Goal: Communication & Community: Share content

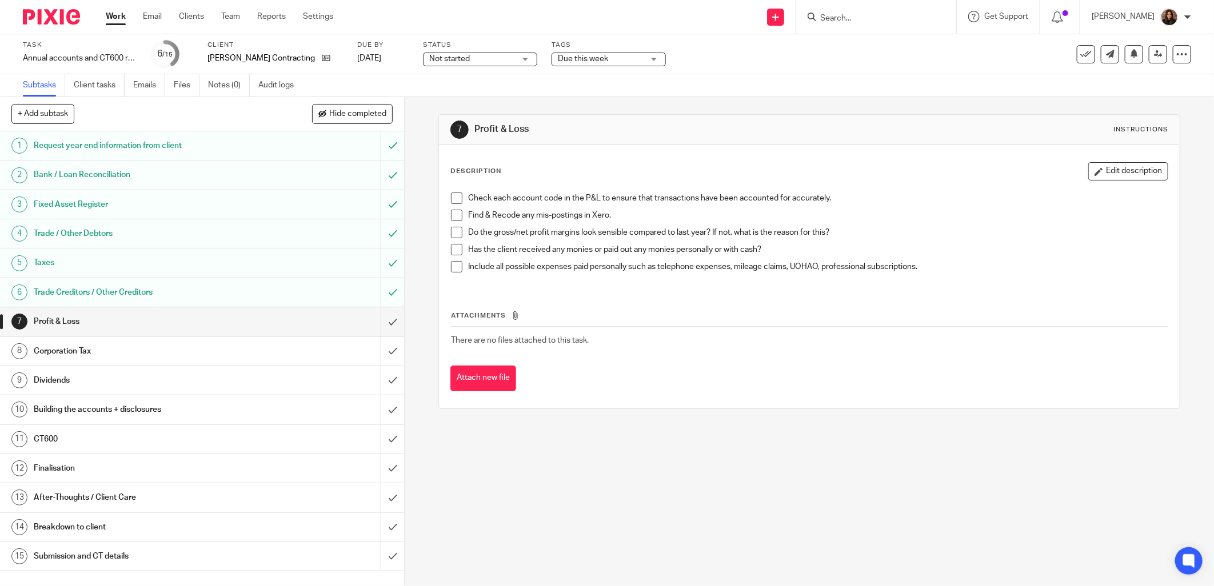
click at [454, 197] on span at bounding box center [456, 198] width 11 height 11
click at [453, 213] on span at bounding box center [456, 215] width 11 height 11
click at [453, 231] on span at bounding box center [456, 232] width 11 height 11
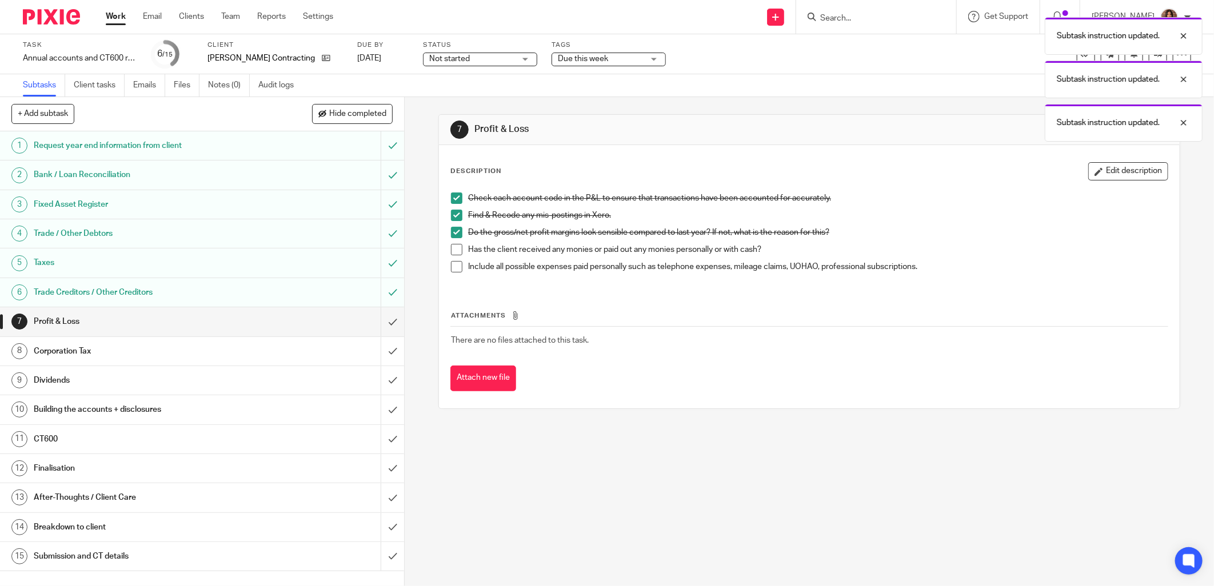
click at [452, 249] on span at bounding box center [456, 249] width 11 height 11
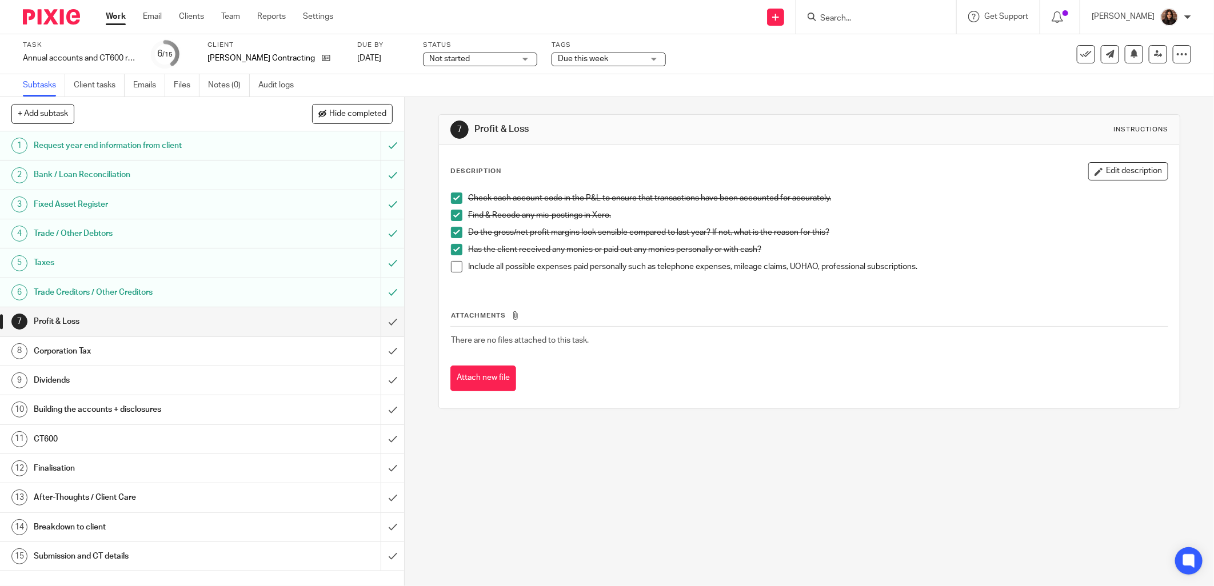
drag, startPoint x: 429, startPoint y: 288, endPoint x: 509, endPoint y: 356, distance: 104.6
click at [429, 288] on div "7 Profit & Loss Instructions Description Edit description Check each account co…" at bounding box center [809, 341] width 809 height 489
click at [456, 267] on span at bounding box center [456, 266] width 11 height 11
click at [378, 321] on input "submit" at bounding box center [202, 321] width 404 height 29
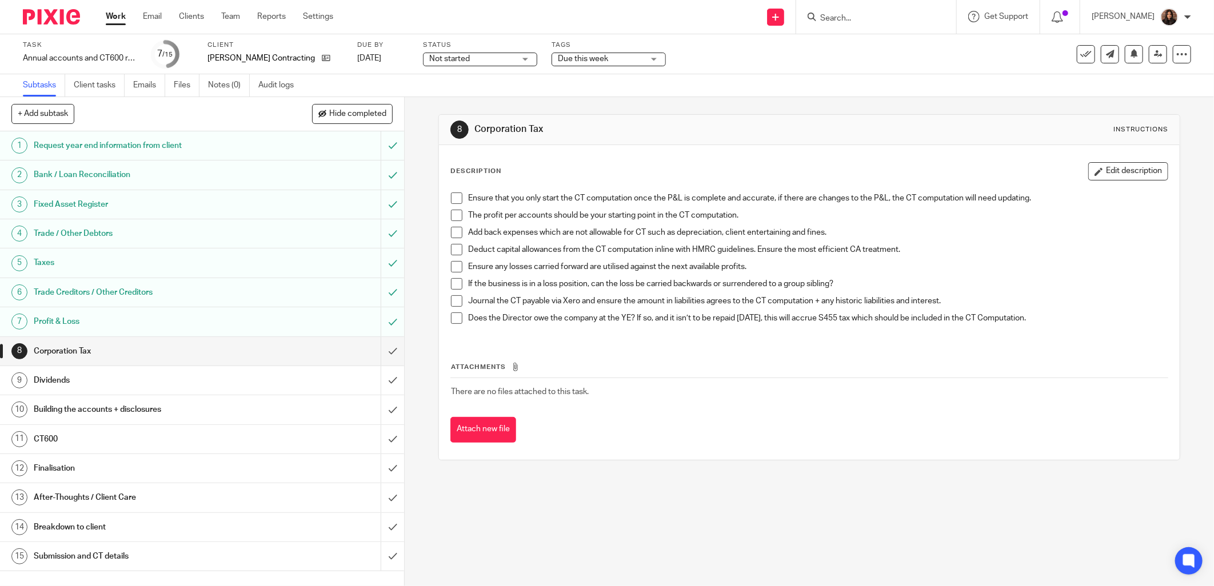
click at [458, 196] on span at bounding box center [456, 198] width 11 height 11
click at [451, 213] on span at bounding box center [456, 215] width 11 height 11
click at [455, 233] on span at bounding box center [456, 232] width 11 height 11
click at [451, 261] on span at bounding box center [456, 266] width 11 height 11
click at [453, 282] on span at bounding box center [456, 283] width 11 height 11
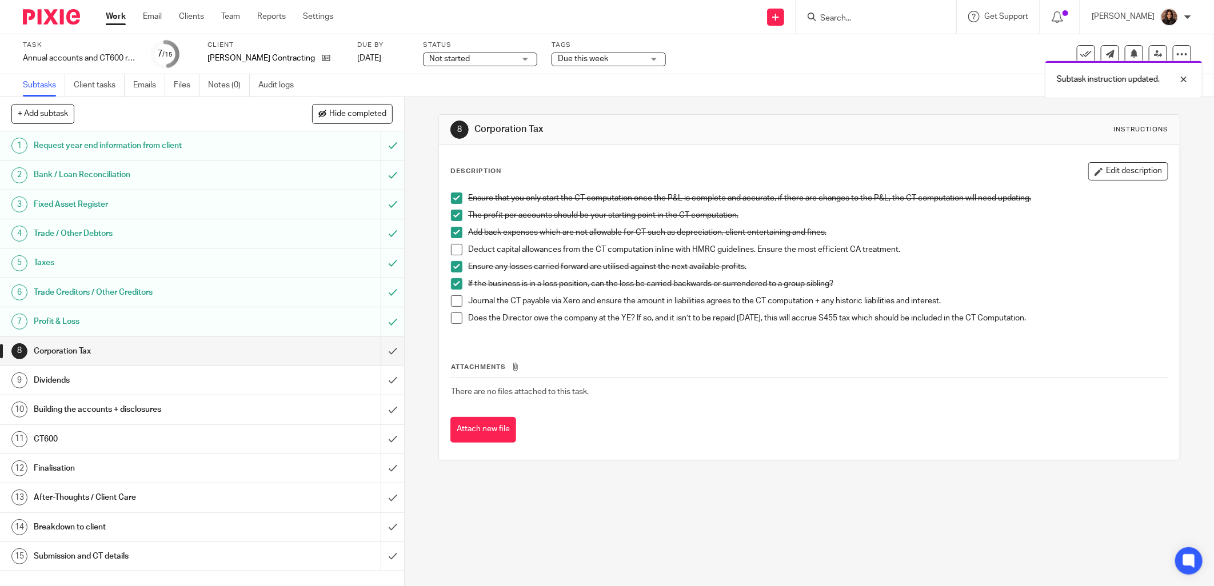
click at [457, 317] on span at bounding box center [456, 318] width 11 height 11
click at [246, 384] on h1 "Dividends" at bounding box center [146, 380] width 224 height 17
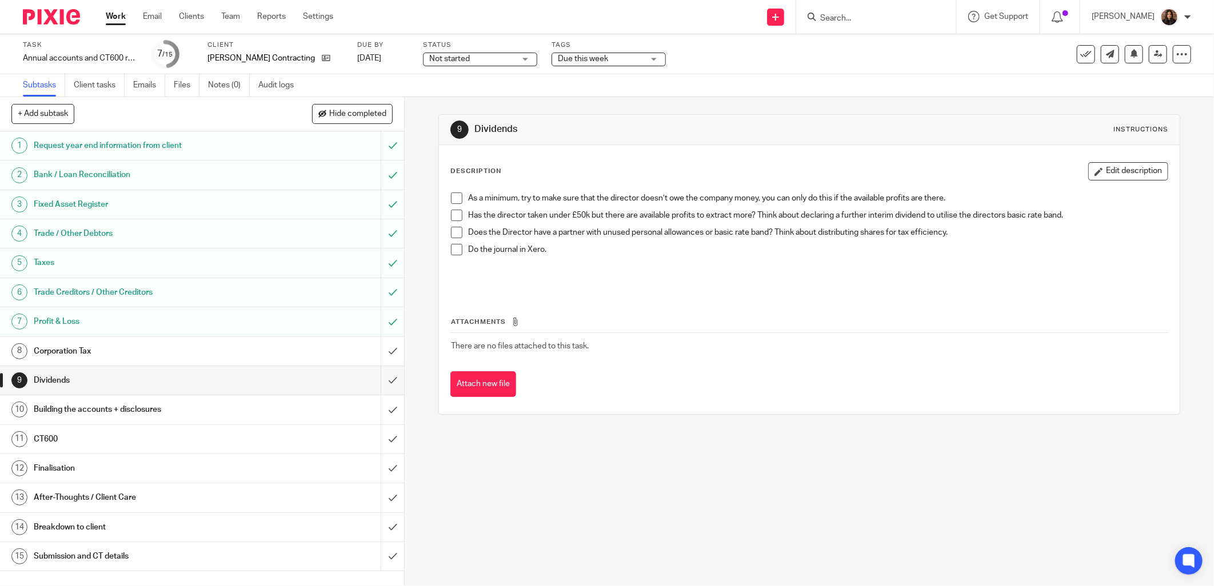
click at [225, 405] on h1 "Building the accounts + disclosures" at bounding box center [146, 409] width 224 height 17
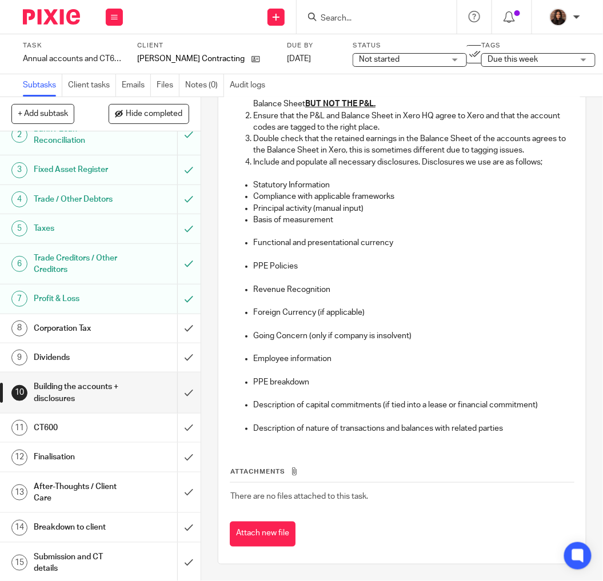
scroll to position [84, 0]
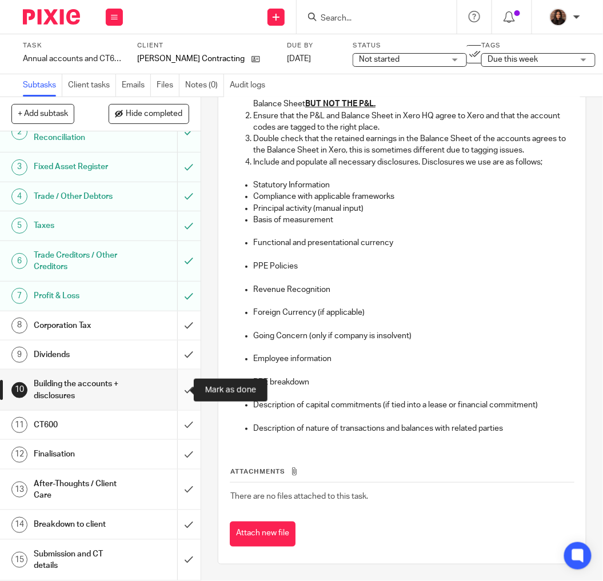
click at [176, 386] on input "submit" at bounding box center [100, 390] width 201 height 41
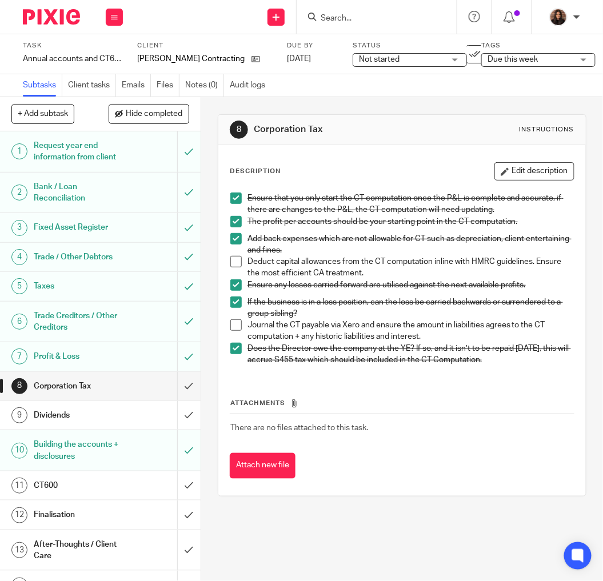
click at [235, 256] on span at bounding box center [235, 261] width 11 height 11
click at [230, 321] on span at bounding box center [235, 324] width 11 height 11
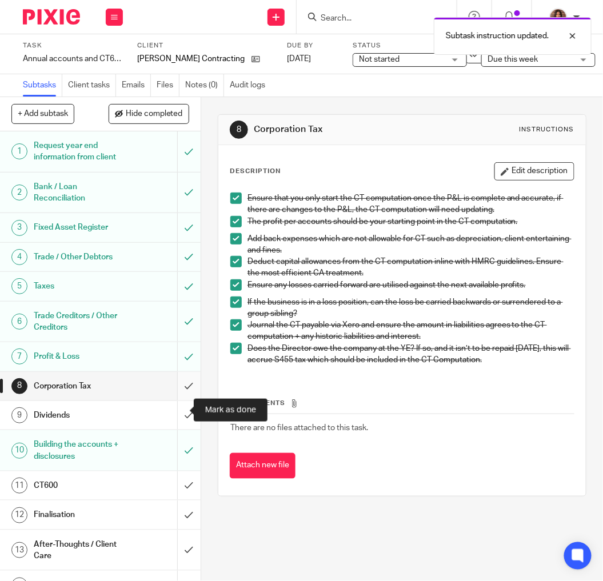
click at [179, 401] on input "submit" at bounding box center [100, 386] width 201 height 29
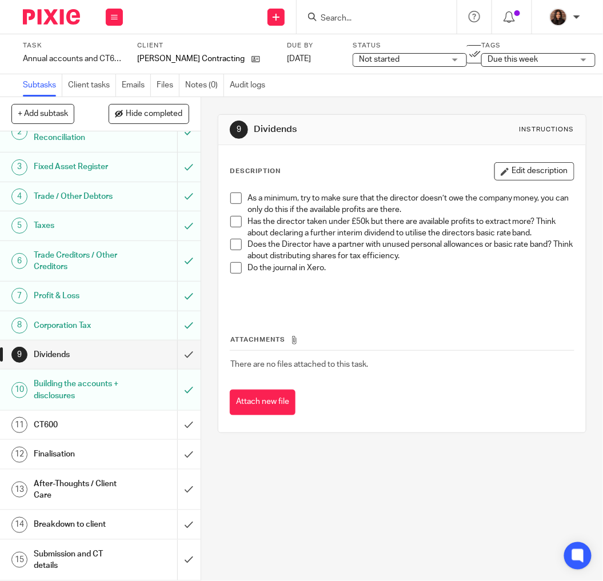
scroll to position [84, 0]
click at [91, 417] on h1 "CT600" at bounding box center [78, 425] width 88 height 17
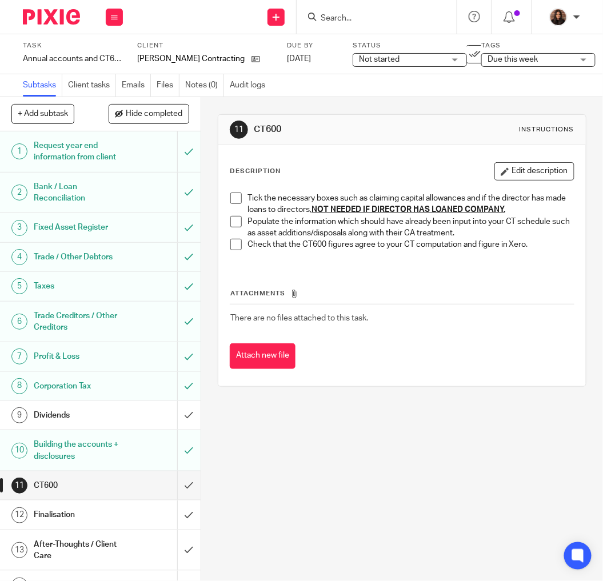
click at [232, 195] on span at bounding box center [235, 198] width 11 height 11
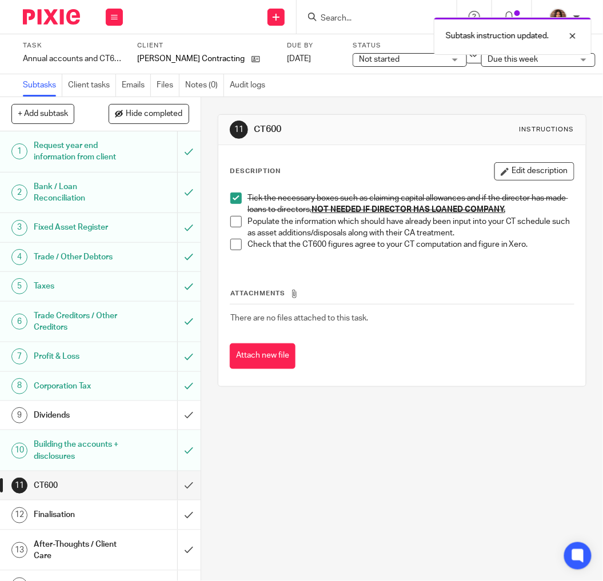
click at [236, 216] on span at bounding box center [235, 221] width 11 height 11
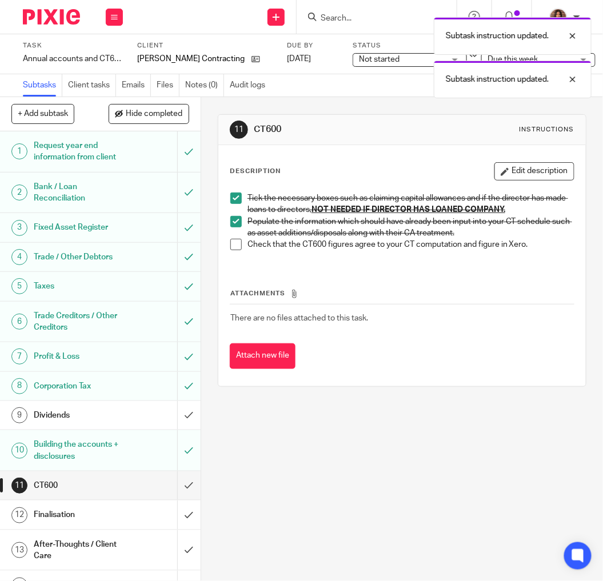
click at [230, 242] on span at bounding box center [235, 244] width 11 height 11
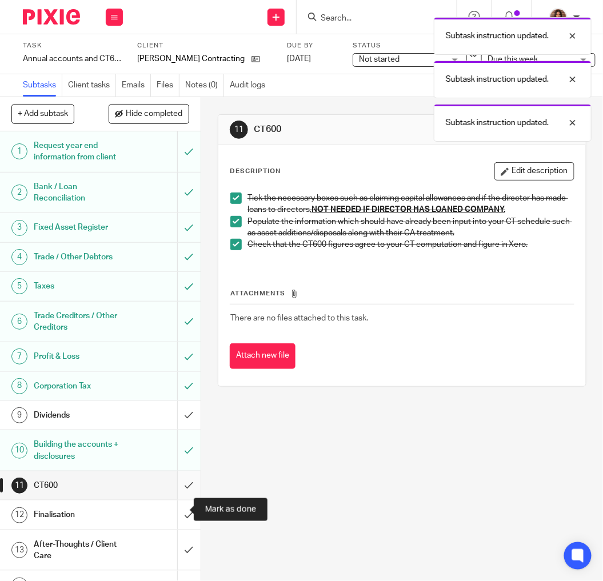
drag, startPoint x: 178, startPoint y: 509, endPoint x: 186, endPoint y: 504, distance: 9.7
click at [178, 500] on input "submit" at bounding box center [100, 486] width 201 height 29
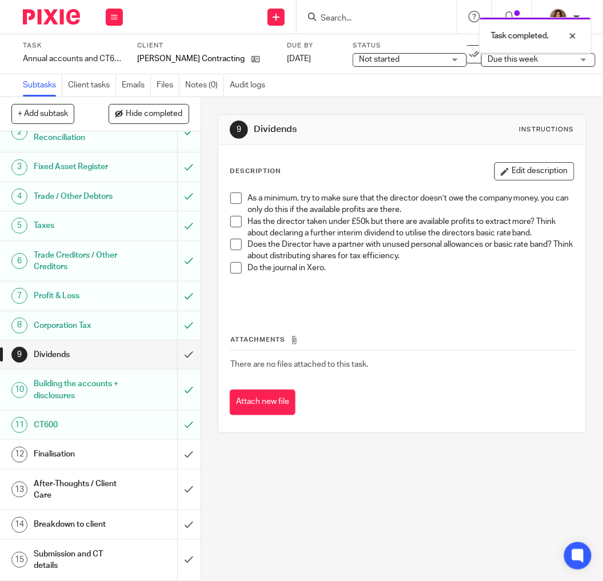
scroll to position [84, 0]
click at [233, 197] on span at bounding box center [235, 198] width 11 height 11
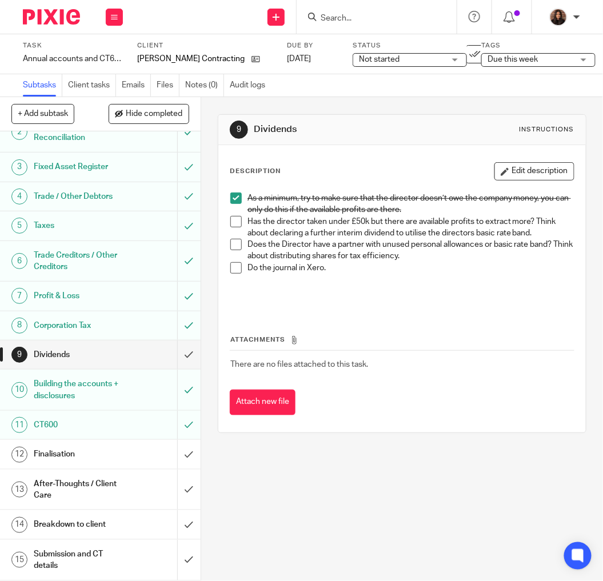
click at [90, 456] on h1 "Finalisation" at bounding box center [78, 454] width 88 height 17
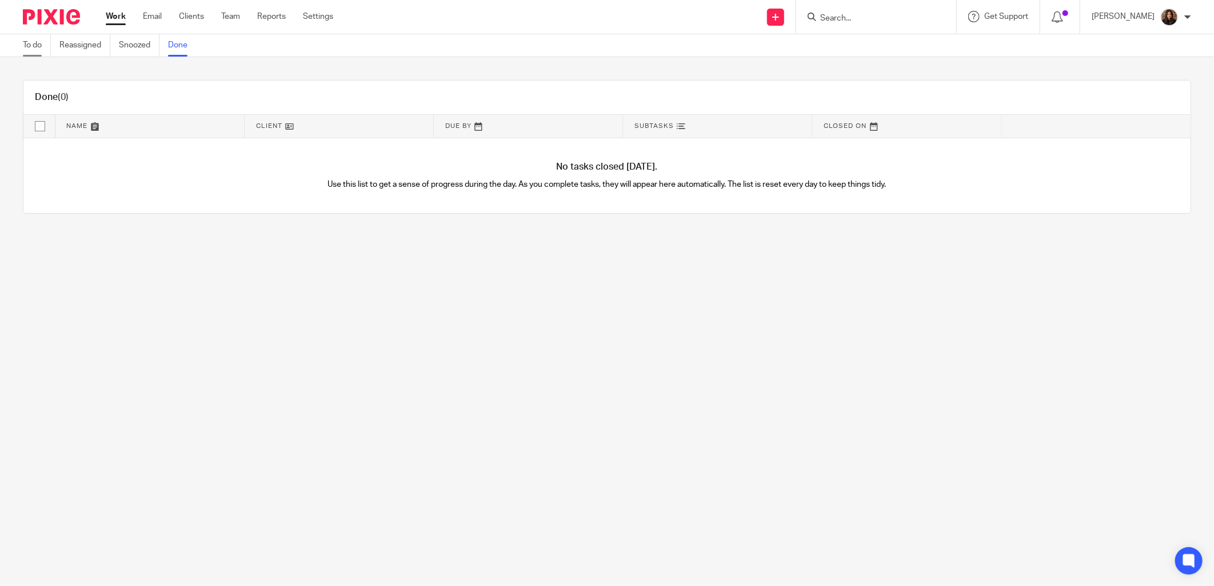
click at [37, 48] on link "To do" at bounding box center [37, 45] width 28 height 22
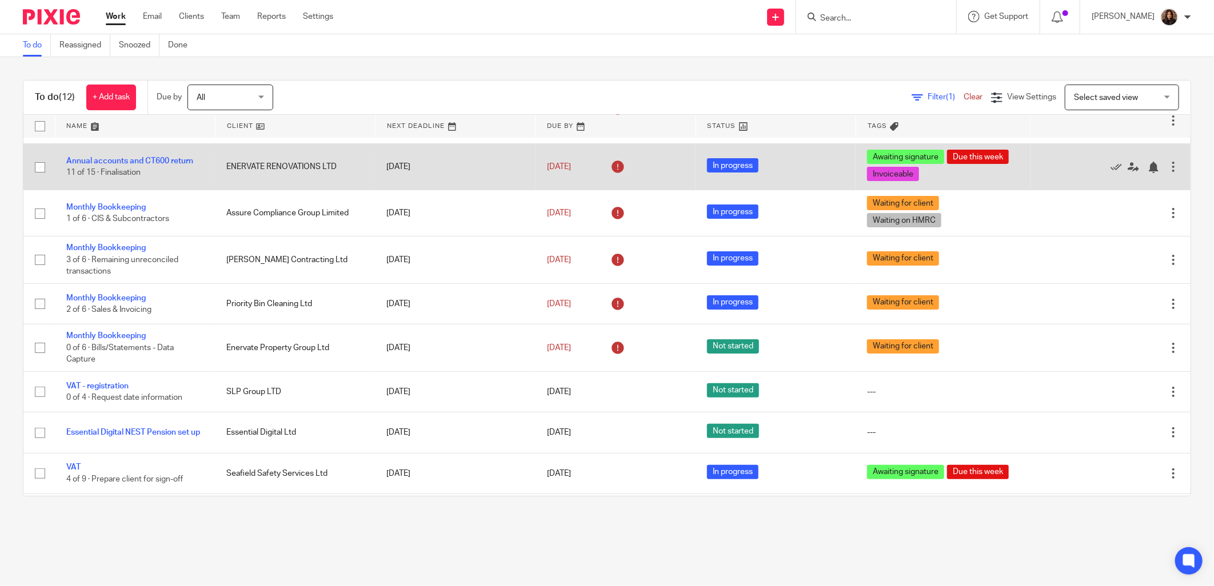
scroll to position [171, 0]
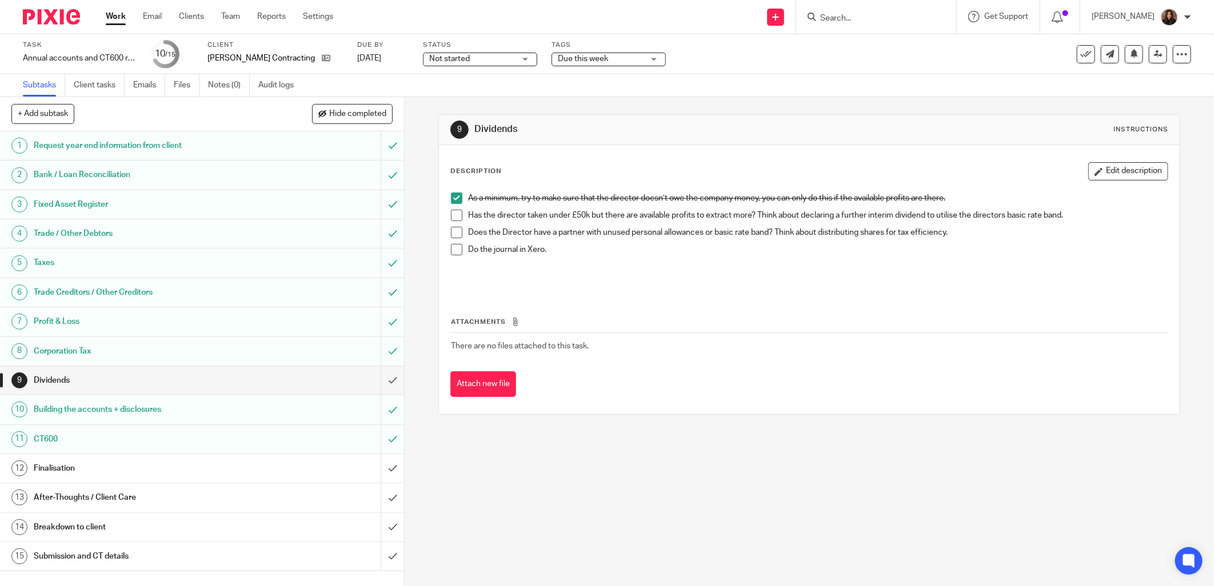
click at [231, 464] on h1 "Finalisation" at bounding box center [146, 468] width 224 height 17
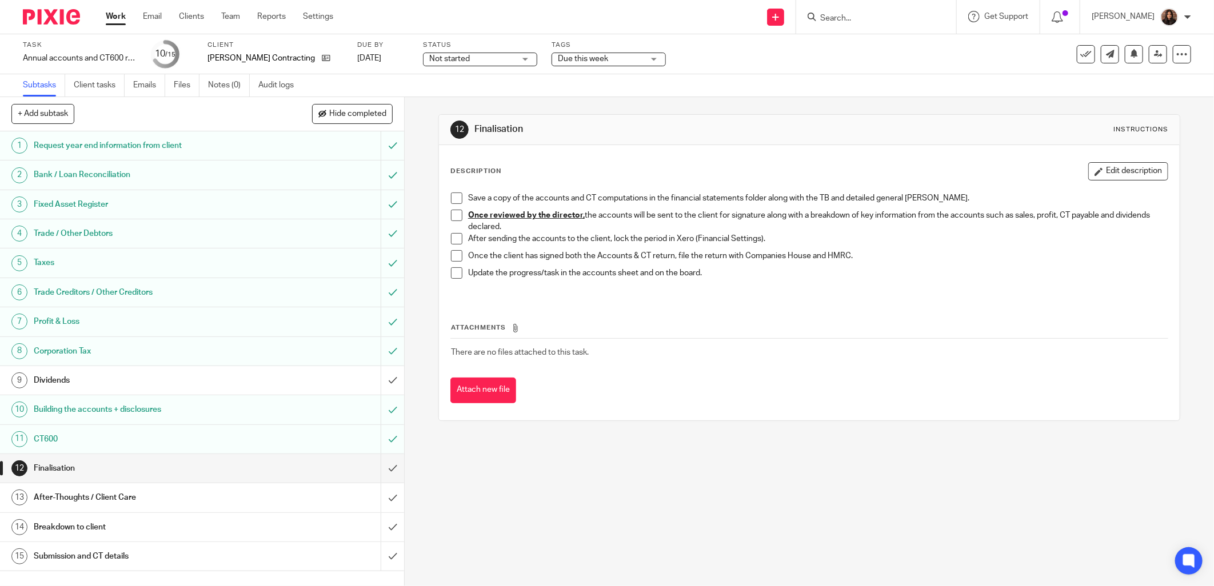
click at [457, 196] on span at bounding box center [456, 198] width 11 height 11
click at [488, 61] on span "Not started" at bounding box center [472, 59] width 86 height 12
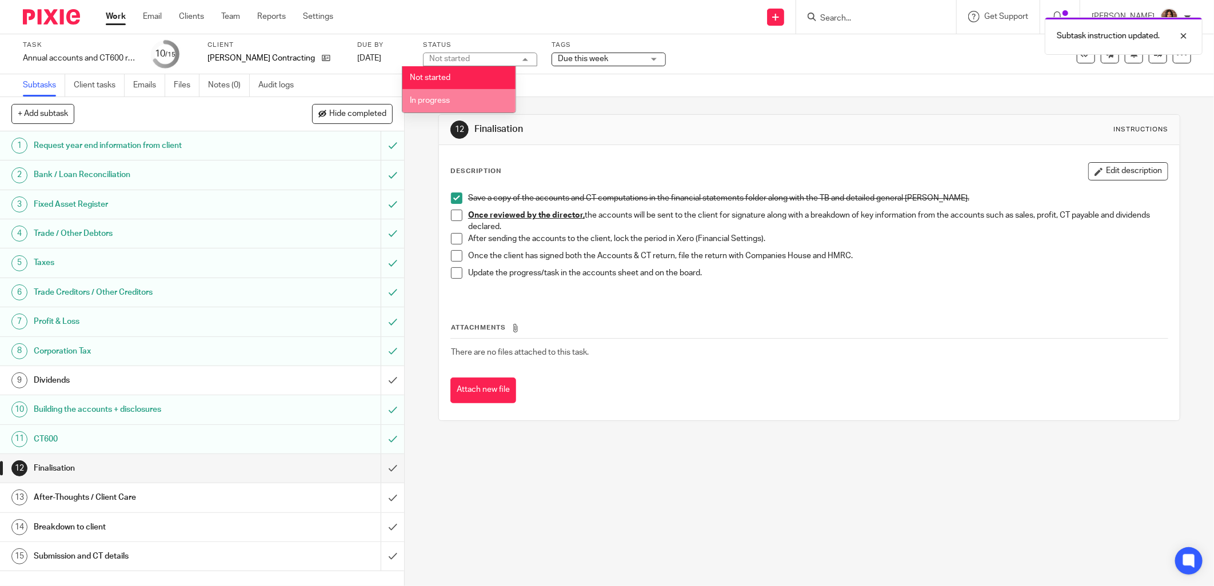
click at [454, 98] on li "In progress" at bounding box center [458, 100] width 113 height 23
click at [560, 101] on div "12 Finalisation Instructions Description Edit description Save a copy of the ac…" at bounding box center [809, 267] width 742 height 341
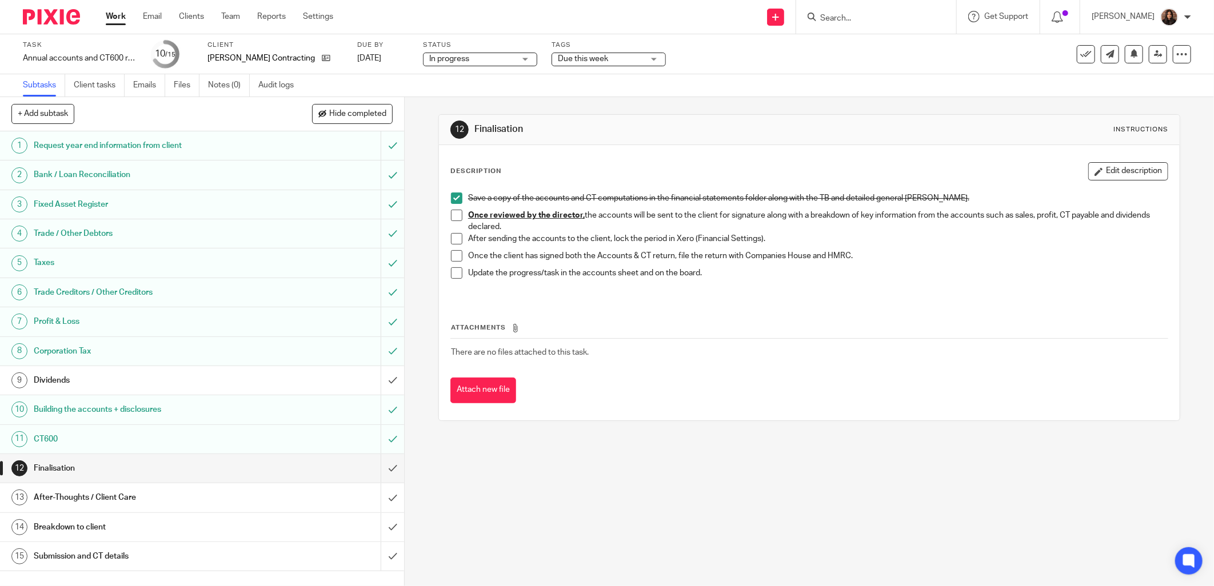
click at [562, 49] on div "Tags Due this week Due this week Waiting for client All information received Wi…" at bounding box center [609, 54] width 114 height 27
click at [558, 56] on span "Due this week" at bounding box center [583, 59] width 50 height 8
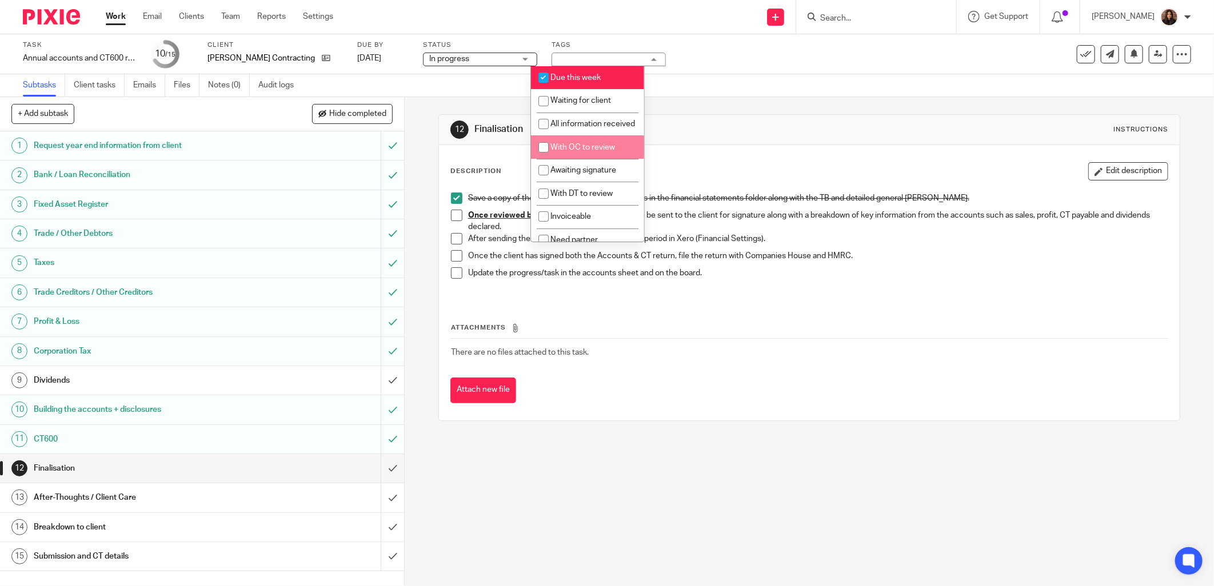
drag, startPoint x: 596, startPoint y: 162, endPoint x: 604, endPoint y: 161, distance: 7.5
click at [596, 151] on span "With OC to review" at bounding box center [582, 147] width 65 height 8
checkbox input "true"
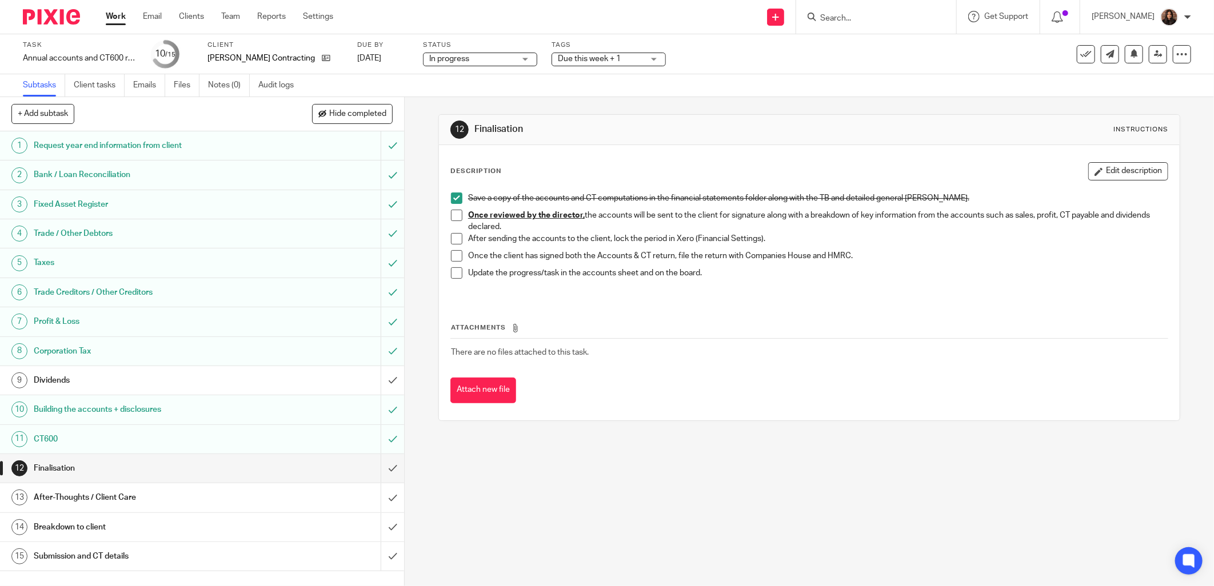
click at [746, 151] on div "Description Edit description Save a copy of the accounts and CT computations in…" at bounding box center [809, 282] width 741 height 275
click at [604, 56] on span "Due this week + 1" at bounding box center [601, 59] width 86 height 12
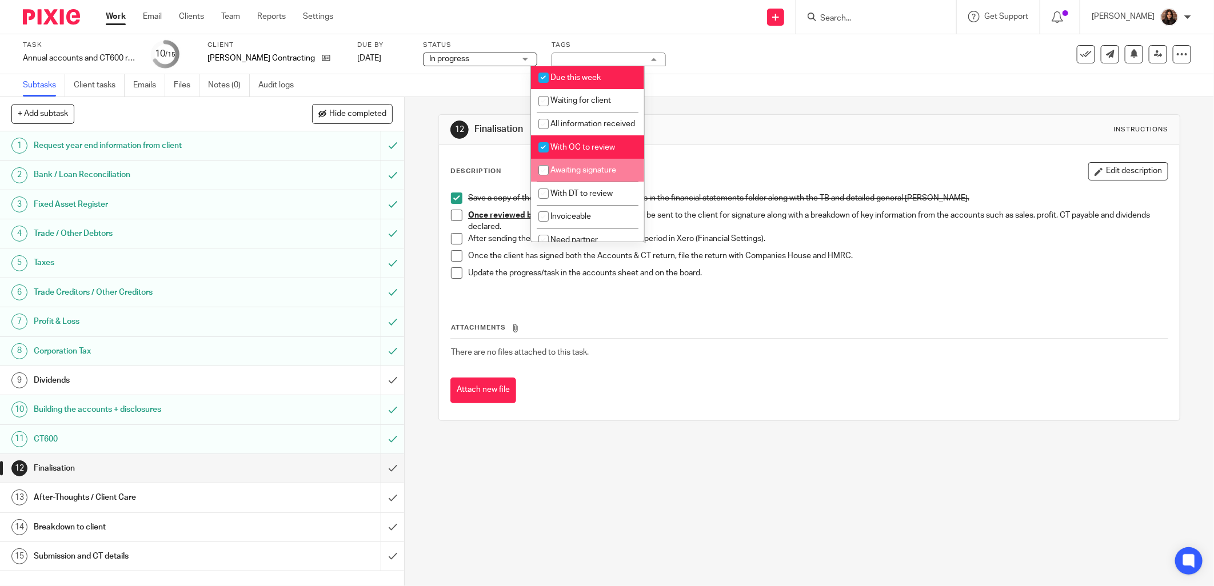
click at [832, 128] on div "12 Finalisation Instructions" at bounding box center [809, 130] width 718 height 18
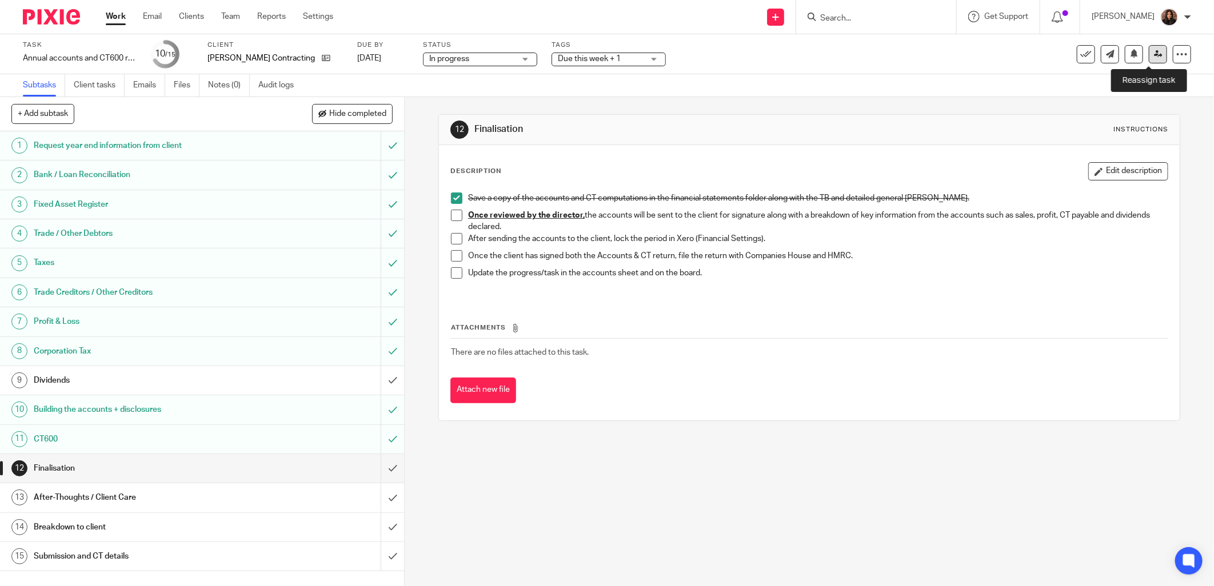
click at [1154, 52] on icon at bounding box center [1158, 54] width 9 height 9
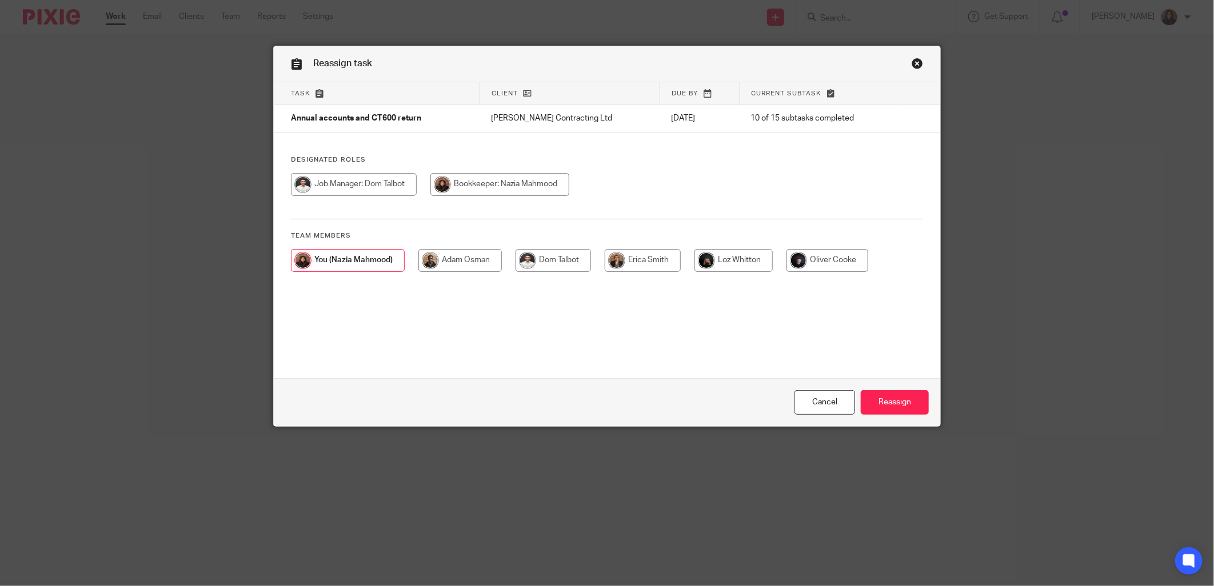
click at [812, 259] on input "radio" at bounding box center [827, 260] width 82 height 23
radio input "true"
click at [896, 396] on input "Reassign" at bounding box center [895, 402] width 68 height 25
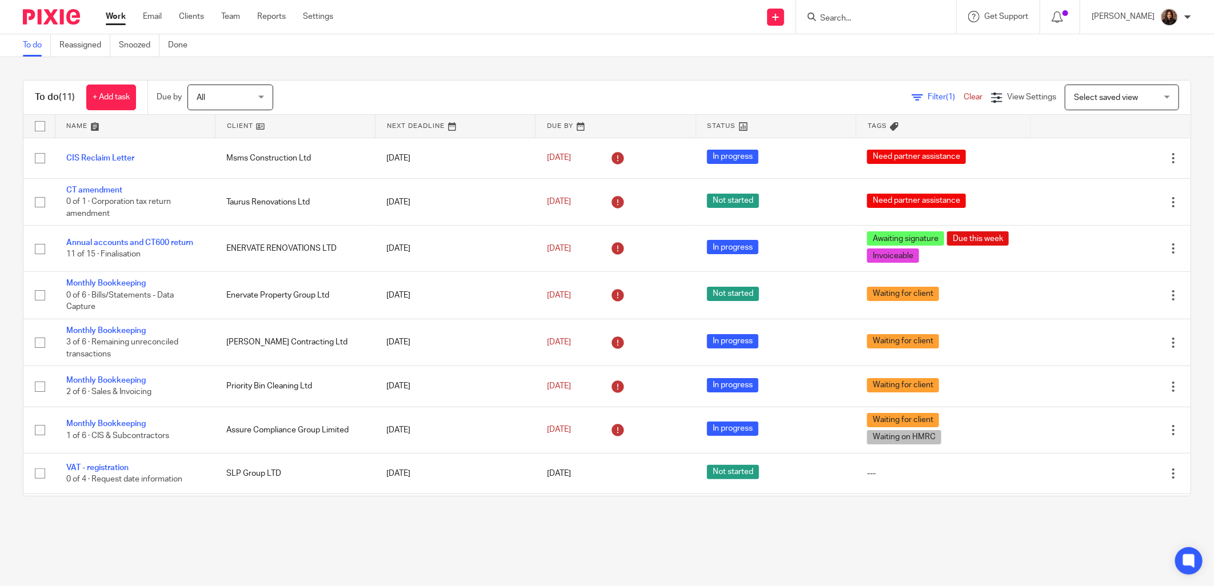
click at [912, 95] on icon at bounding box center [917, 97] width 11 height 11
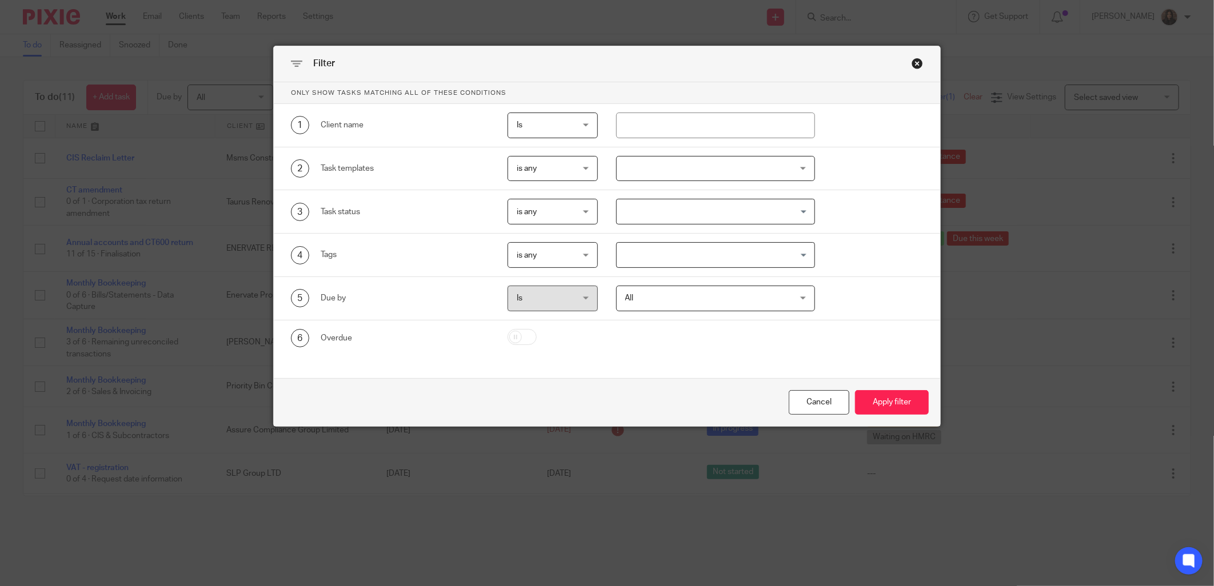
click at [717, 163] on div at bounding box center [715, 169] width 199 height 26
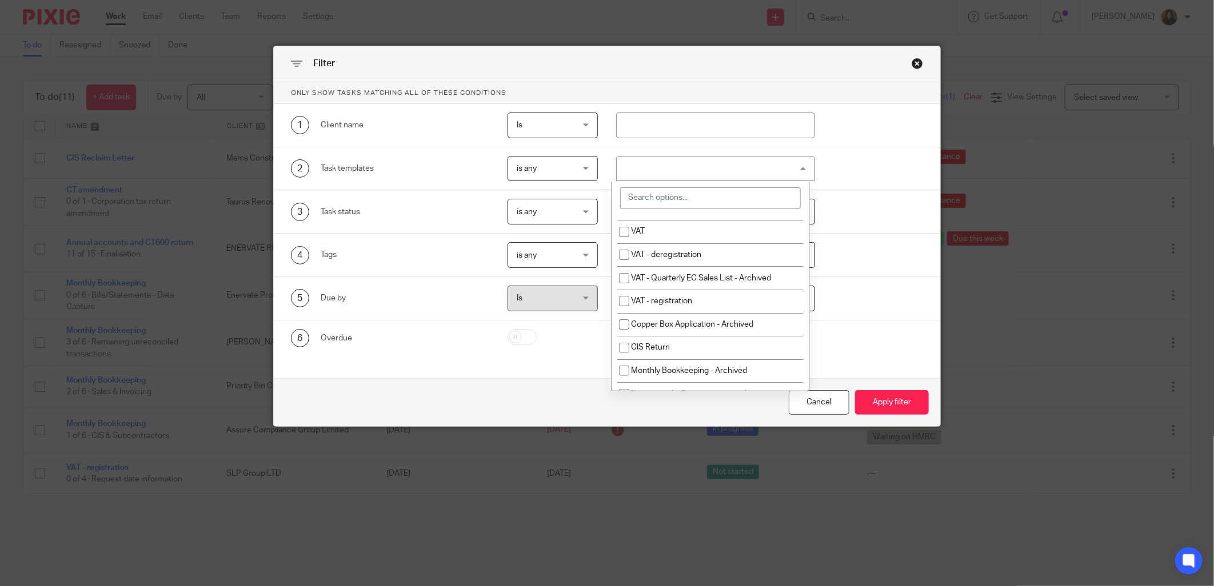
scroll to position [317, 0]
drag, startPoint x: 854, startPoint y: 178, endPoint x: 825, endPoint y: 221, distance: 52.3
click at [855, 178] on div "2 Task templates is any is any is any is none is_any New client onboarding Mont…" at bounding box center [598, 169] width 650 height 26
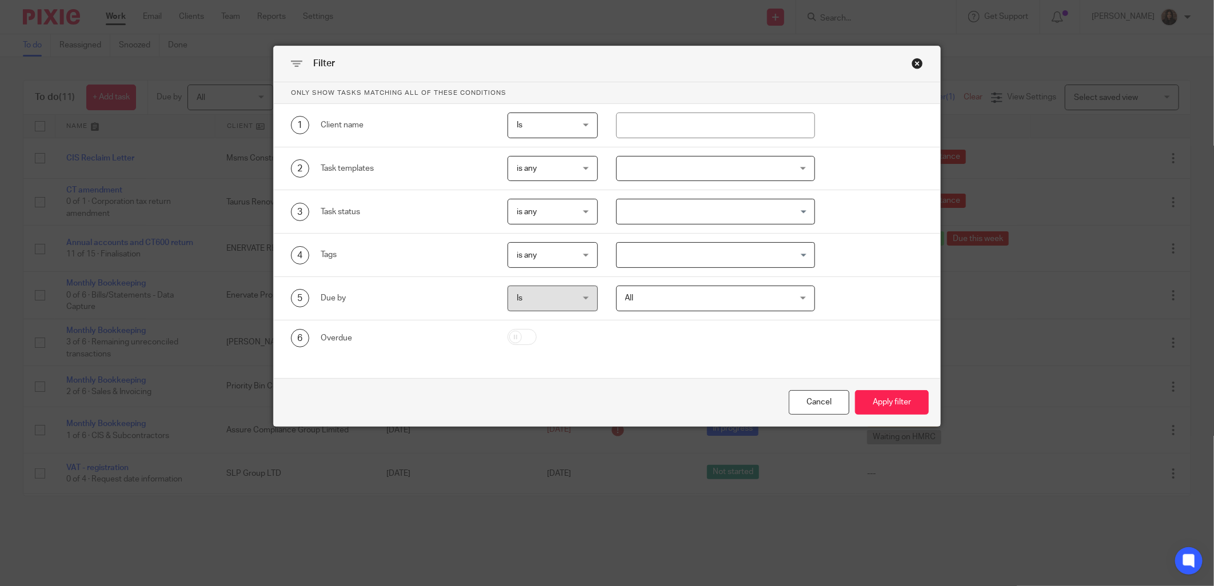
click at [715, 263] on input "Search for option" at bounding box center [713, 255] width 190 height 20
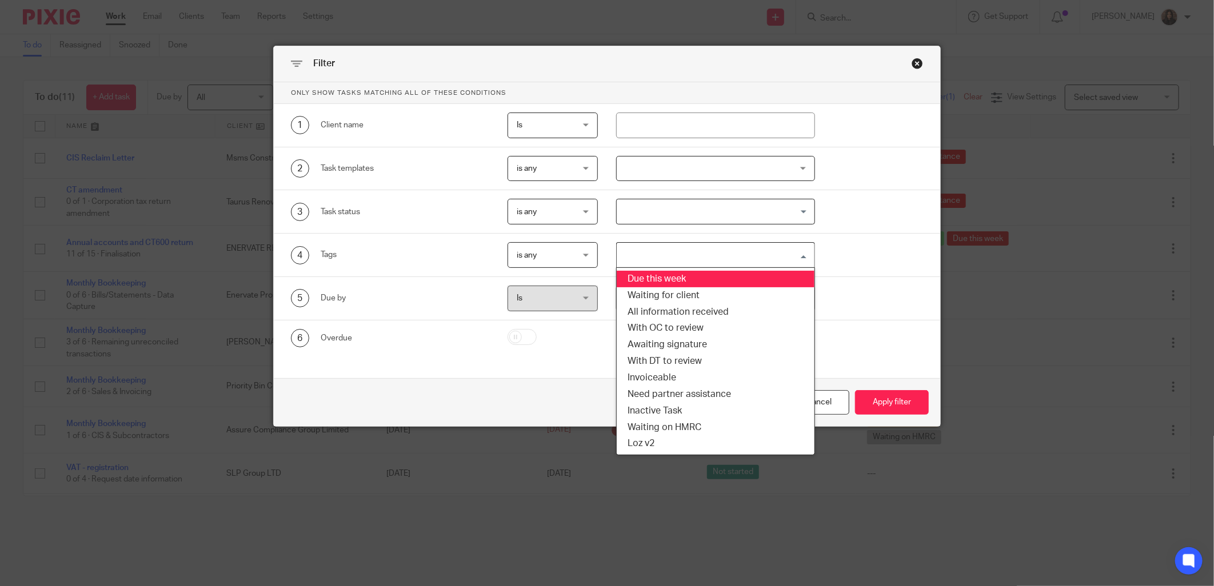
click at [699, 278] on li "Due this week" at bounding box center [716, 279] width 198 height 17
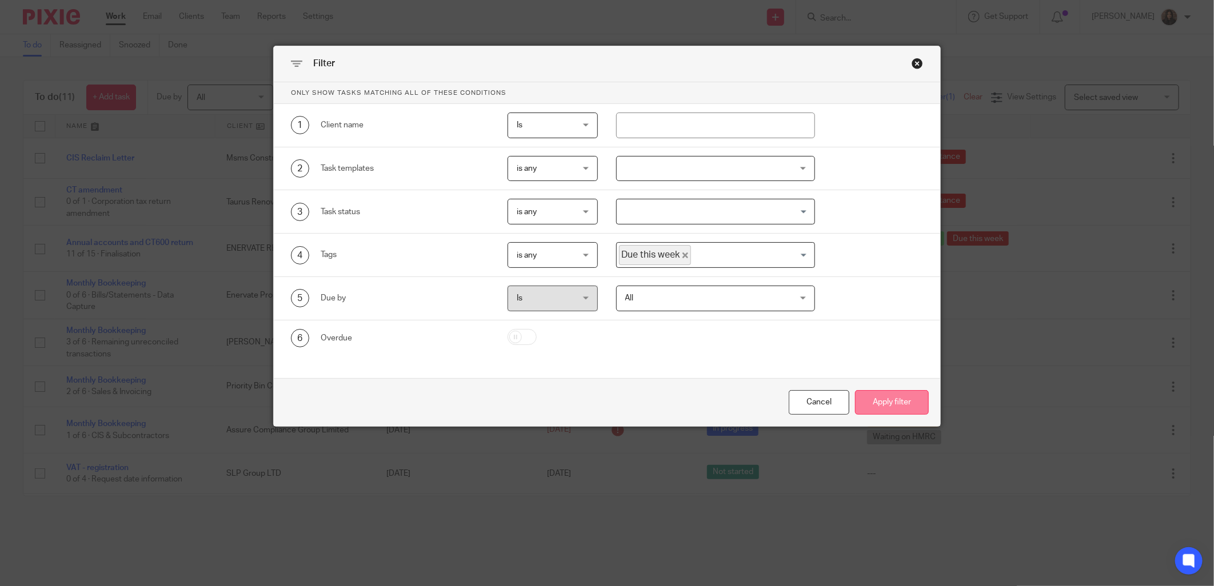
click at [886, 405] on button "Apply filter" at bounding box center [892, 402] width 74 height 25
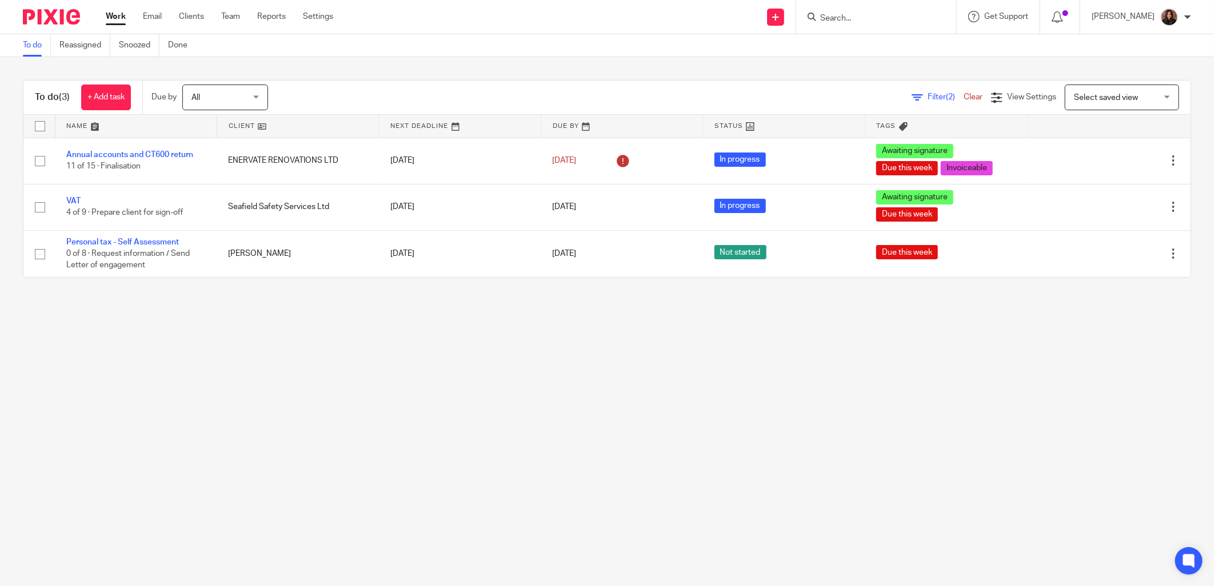
click at [870, 20] on input "Search" at bounding box center [870, 19] width 103 height 10
type input "venture"
click at [35, 46] on link "To do" at bounding box center [37, 45] width 28 height 22
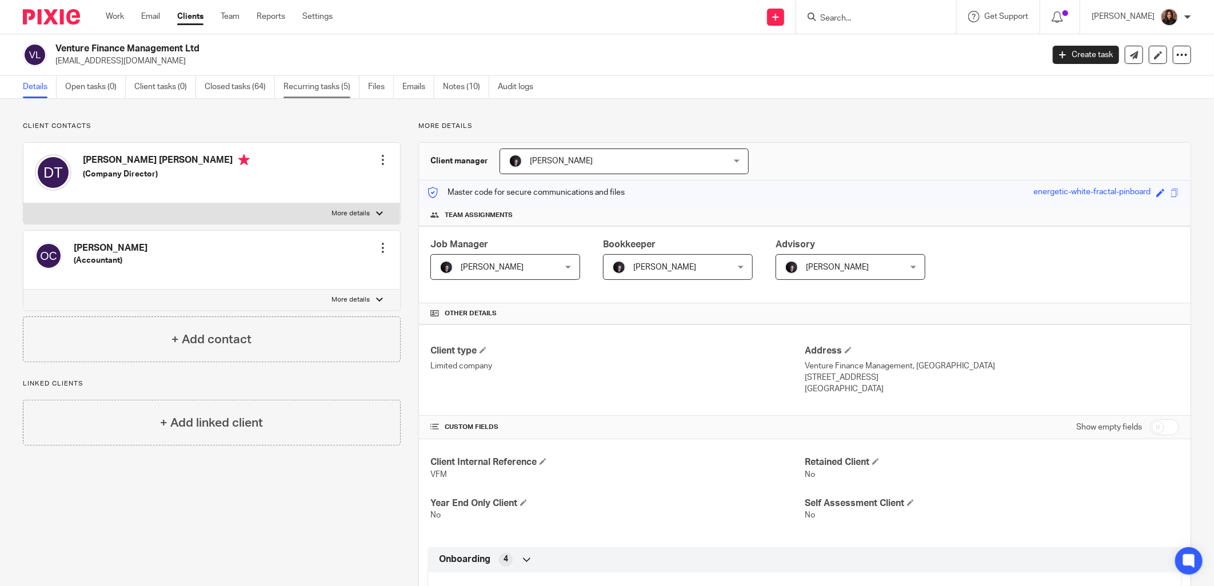
click at [319, 83] on link "Recurring tasks (5)" at bounding box center [321, 87] width 76 height 22
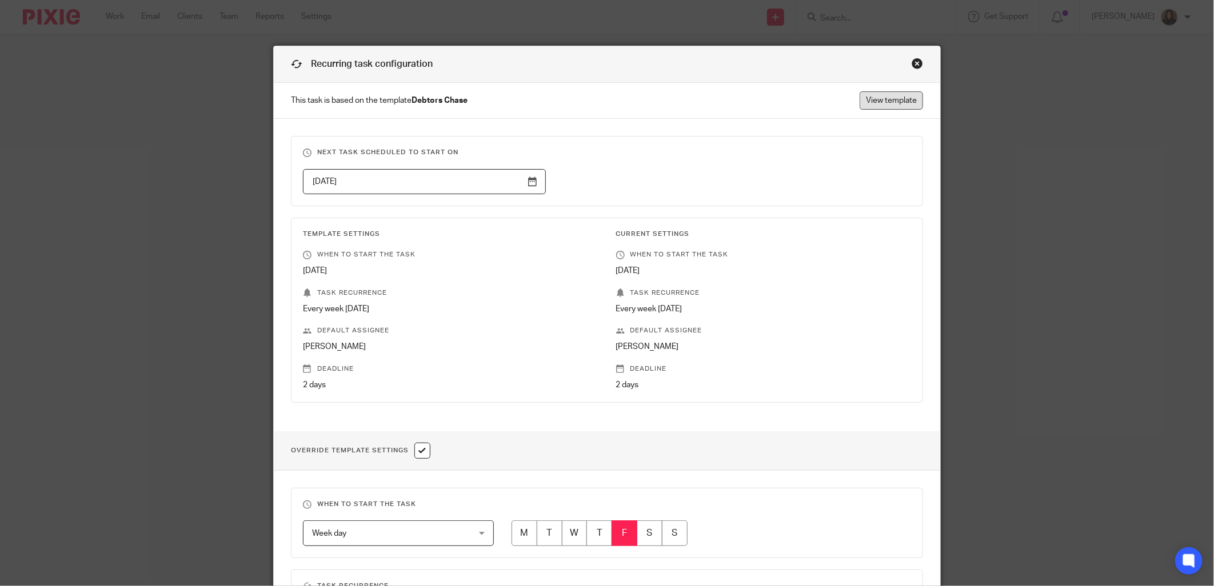
click at [867, 99] on link "View template" at bounding box center [891, 100] width 63 height 18
click at [912, 64] on div "Close this dialog window" at bounding box center [917, 63] width 11 height 11
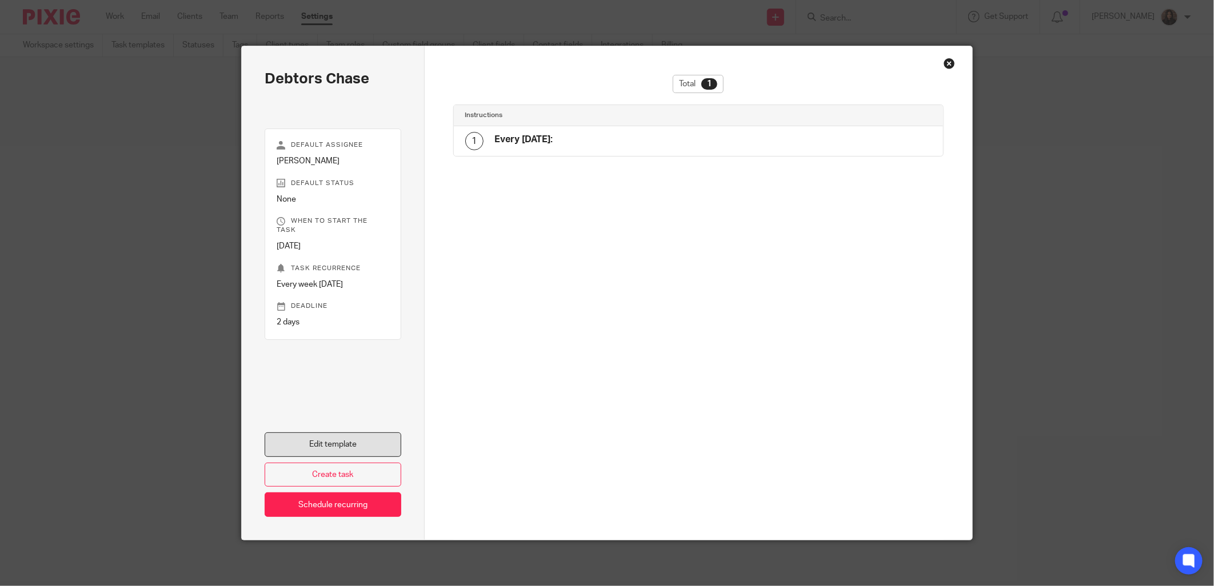
click at [339, 446] on link "Edit template" at bounding box center [333, 445] width 137 height 25
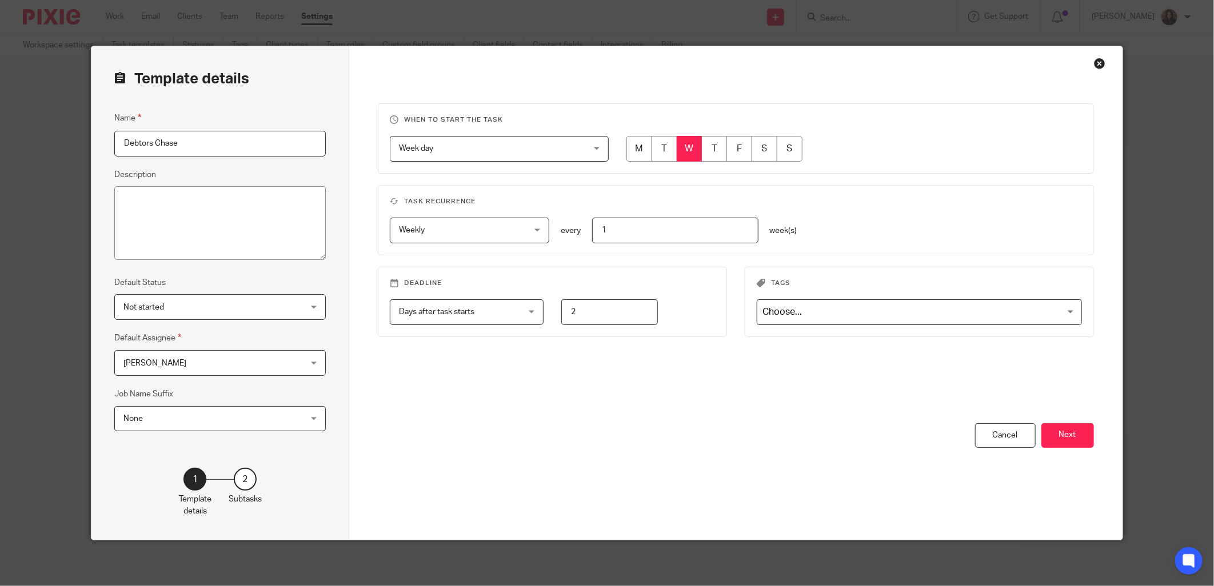
click at [744, 145] on input "radio" at bounding box center [739, 149] width 26 height 26
radio input "true"
click at [589, 309] on input "2" at bounding box center [609, 312] width 97 height 26
drag, startPoint x: 579, startPoint y: 311, endPoint x: 556, endPoint y: 312, distance: 22.9
click at [561, 312] on input "2" at bounding box center [609, 312] width 97 height 26
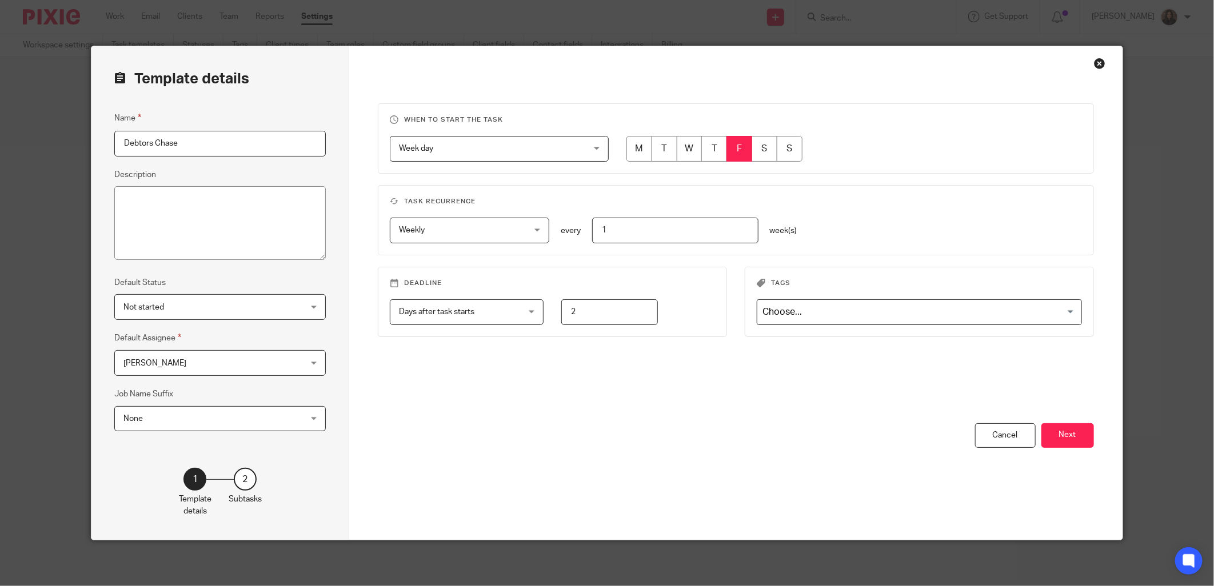
click at [510, 322] on div "Days after task starts Days after task starts" at bounding box center [467, 312] width 154 height 26
type input "0"
click at [598, 477] on div "You have unsaved changes Cancel Next" at bounding box center [736, 482] width 716 height 117
click at [832, 313] on input "Search for option" at bounding box center [916, 312] width 317 height 20
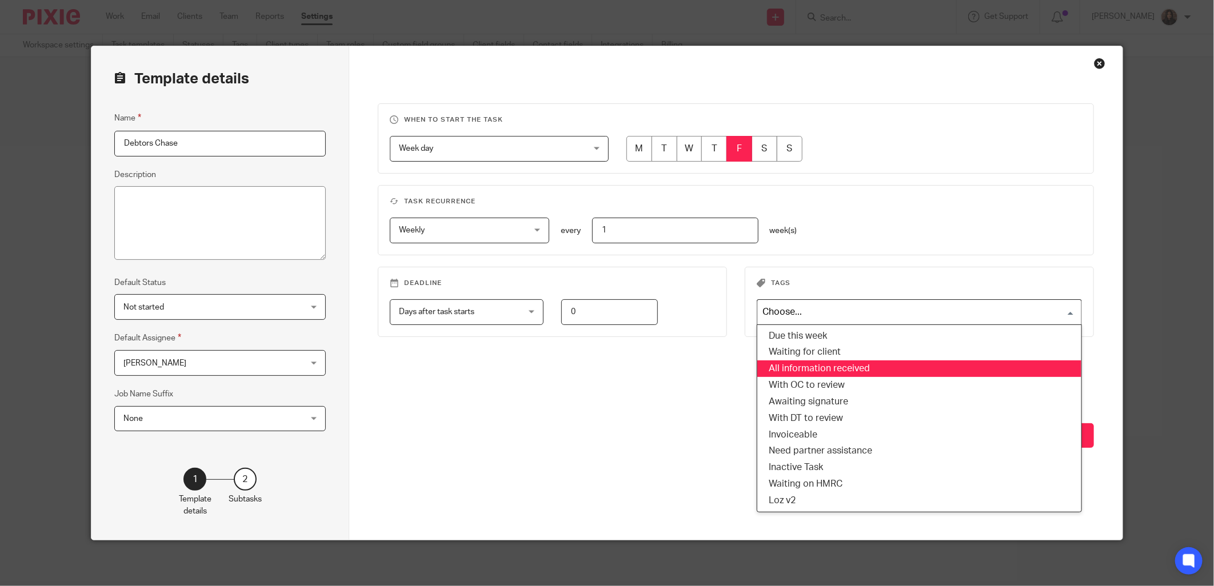
click at [667, 398] on div "When to start the task Week day Week day Disable On date Week day Month day On …" at bounding box center [736, 263] width 716 height 320
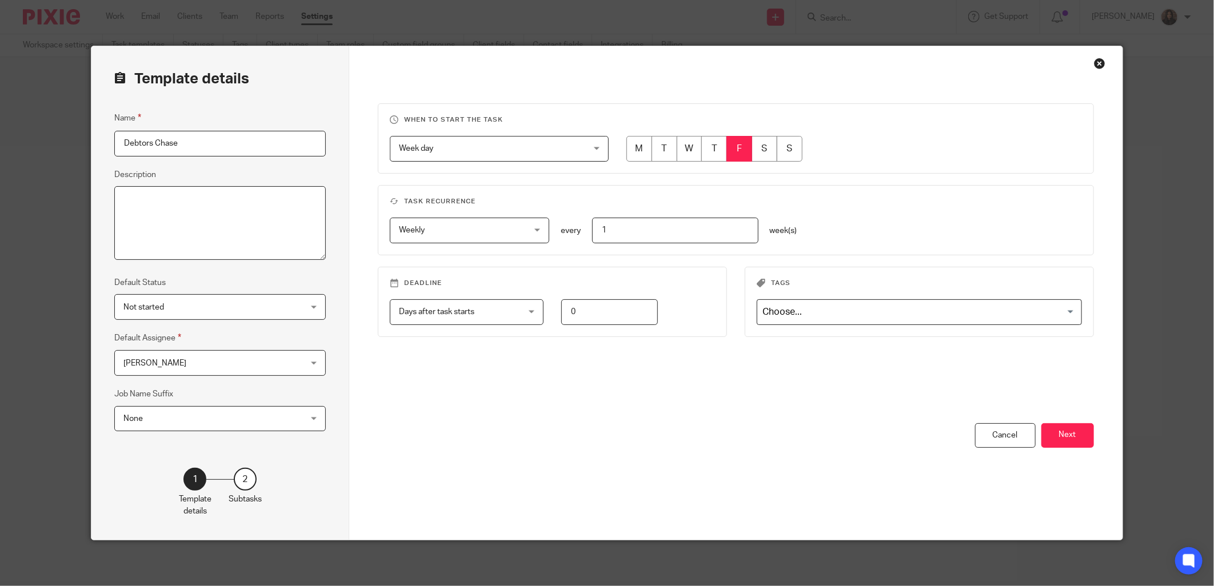
click at [169, 193] on textarea "Description" at bounding box center [219, 223] width 211 height 74
click at [1061, 433] on button "Next" at bounding box center [1067, 436] width 53 height 25
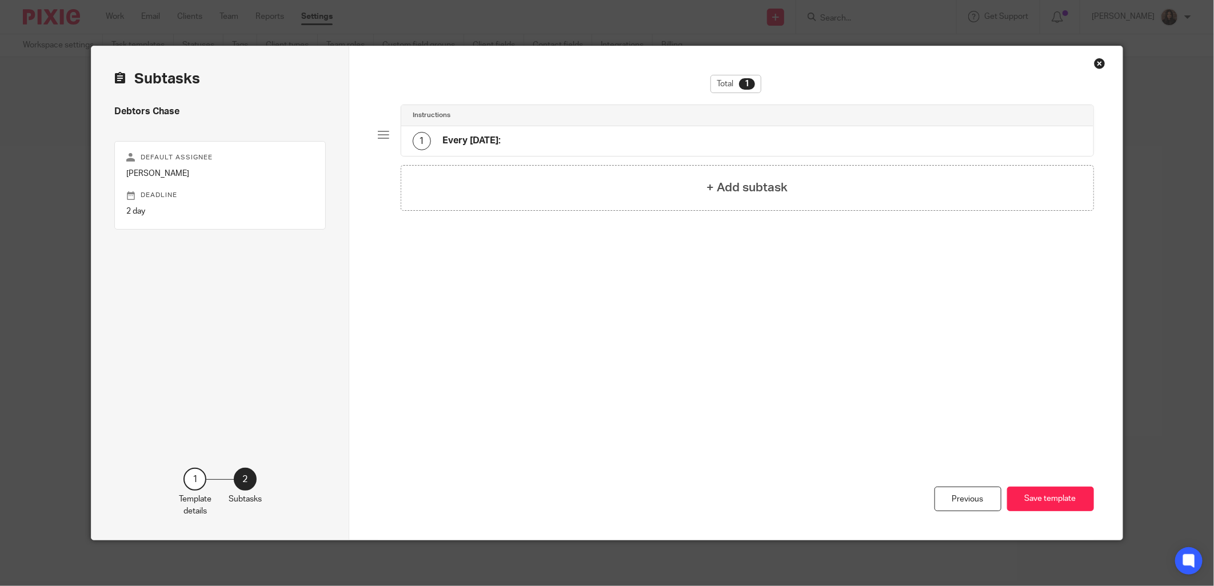
click at [592, 131] on div "1 Every Friday:" at bounding box center [747, 141] width 692 height 30
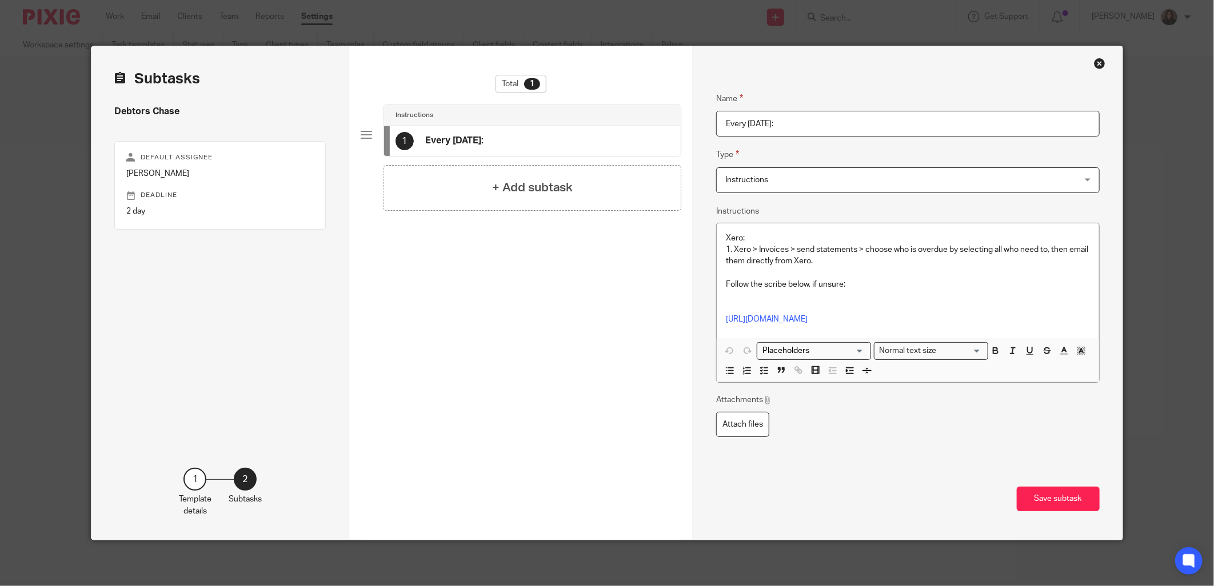
click at [748, 237] on p "Xero: 1. Xero > Invoices > send statements > choose who is overdue by selecting…" at bounding box center [908, 250] width 364 height 35
click at [784, 183] on span "Instructions" at bounding box center [874, 180] width 299 height 24
click at [678, 210] on div "Total 1 Instructions 1 Every Friday: + Add subtask Previous Save template" at bounding box center [520, 293] width 343 height 494
drag, startPoint x: 746, startPoint y: 239, endPoint x: 708, endPoint y: 236, distance: 38.4
click at [708, 236] on div "Name Every Friday: Type Instructions Instructions Instructions Document signing…" at bounding box center [907, 293] width 429 height 494
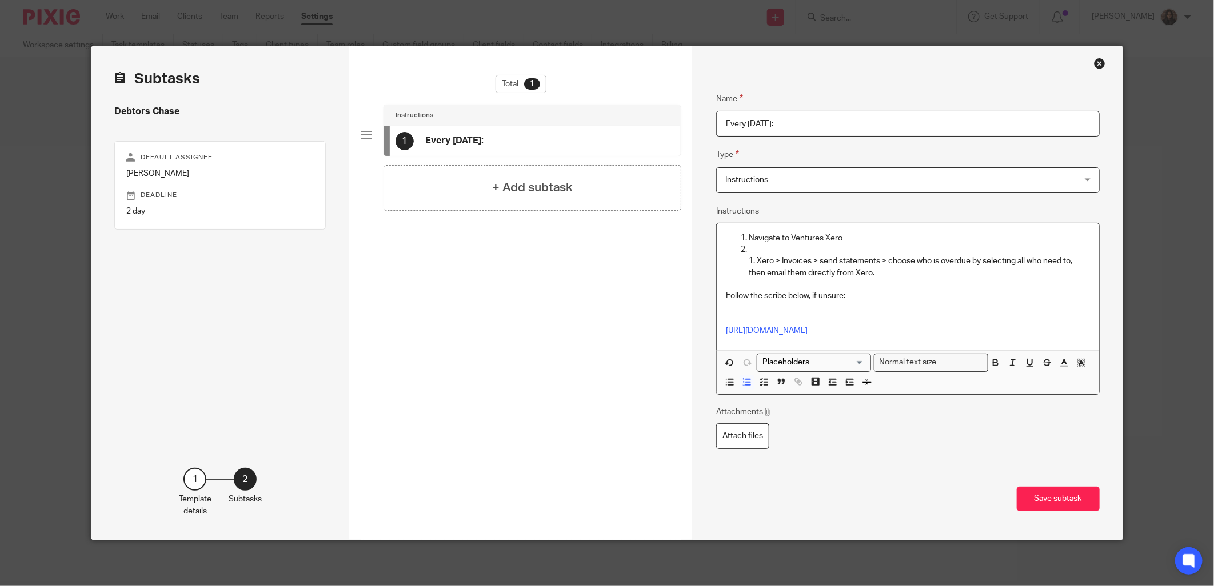
click at [840, 236] on p "Navigate to Ventures Xero" at bounding box center [919, 238] width 341 height 11
click at [753, 251] on p "1. Xero > Invoices > send statements > choose who is overdue by selecting all w…" at bounding box center [919, 261] width 341 height 35
click at [846, 235] on p "Navigate to Ventures Xero." at bounding box center [919, 238] width 341 height 11
click at [952, 249] on p "On dashboard > "invoices owed to you" on home screen > "overdue" 1. Xero > Invo…" at bounding box center [919, 261] width 341 height 35
click at [1005, 245] on p "On dashboard > "invoices owed to you" on home screen > click "overdue" 1. Xero …" at bounding box center [919, 261] width 341 height 35
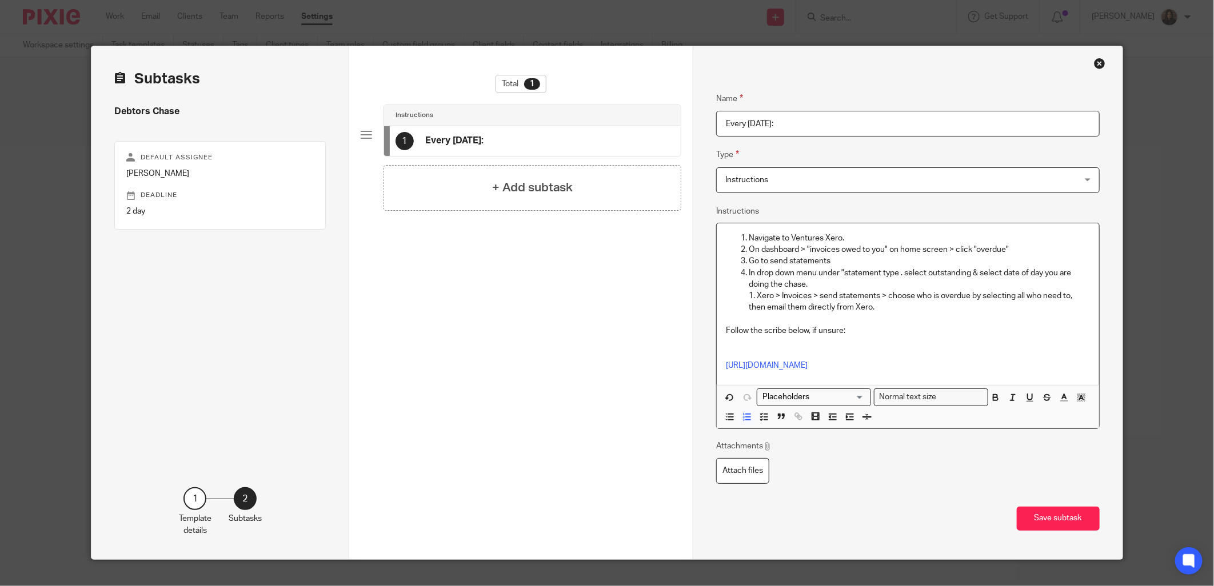
click at [894, 271] on p "In drop down menu under "statement type . select outstanding & select date of d…" at bounding box center [919, 290] width 341 height 46
click at [904, 272] on p "In drop down menu under "statement type" . select outstanding & select date of …" at bounding box center [919, 290] width 341 height 46
click at [808, 283] on p "In drop down menu under "statement type" select outstanding & select date of da…" at bounding box center [919, 290] width 341 height 46
drag, startPoint x: 804, startPoint y: 283, endPoint x: 1026, endPoint y: 271, distance: 222.7
click at [1026, 271] on p "In drop down menu under "statement type" select outstanding & select date of da…" at bounding box center [919, 290] width 341 height 46
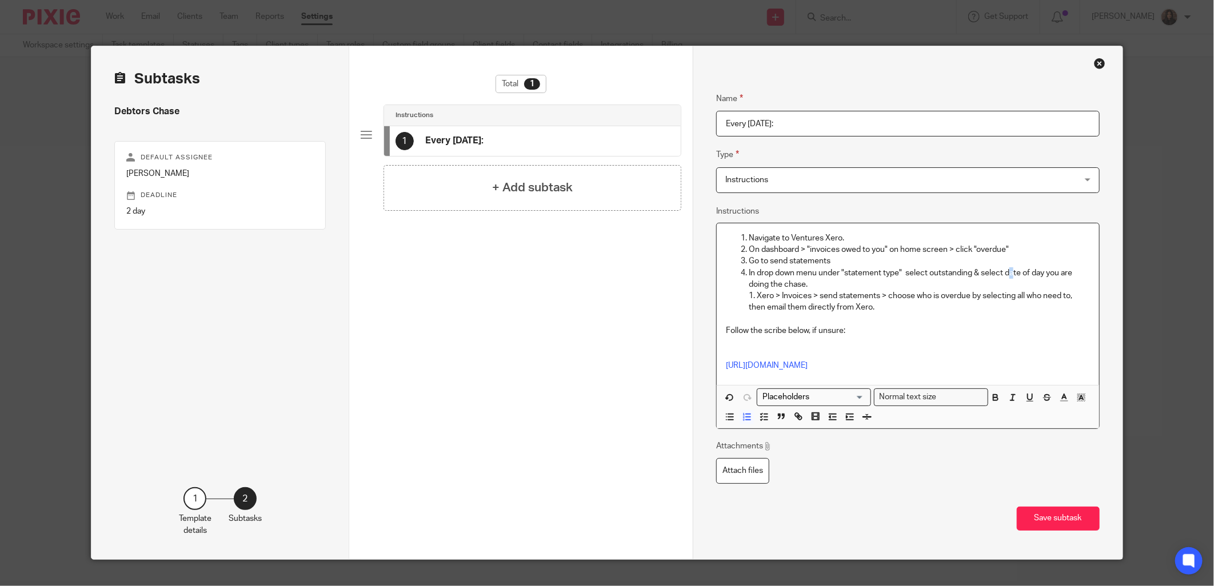
click at [1004, 273] on p "In drop down menu under "statement type" select outstanding & select date of da…" at bounding box center [919, 290] width 341 height 46
drag, startPoint x: 1001, startPoint y: 273, endPoint x: 1078, endPoint y: 271, distance: 76.6
click at [1078, 271] on p "In drop down menu under "statement type" select outstanding & select dte of day…" at bounding box center [919, 290] width 341 height 46
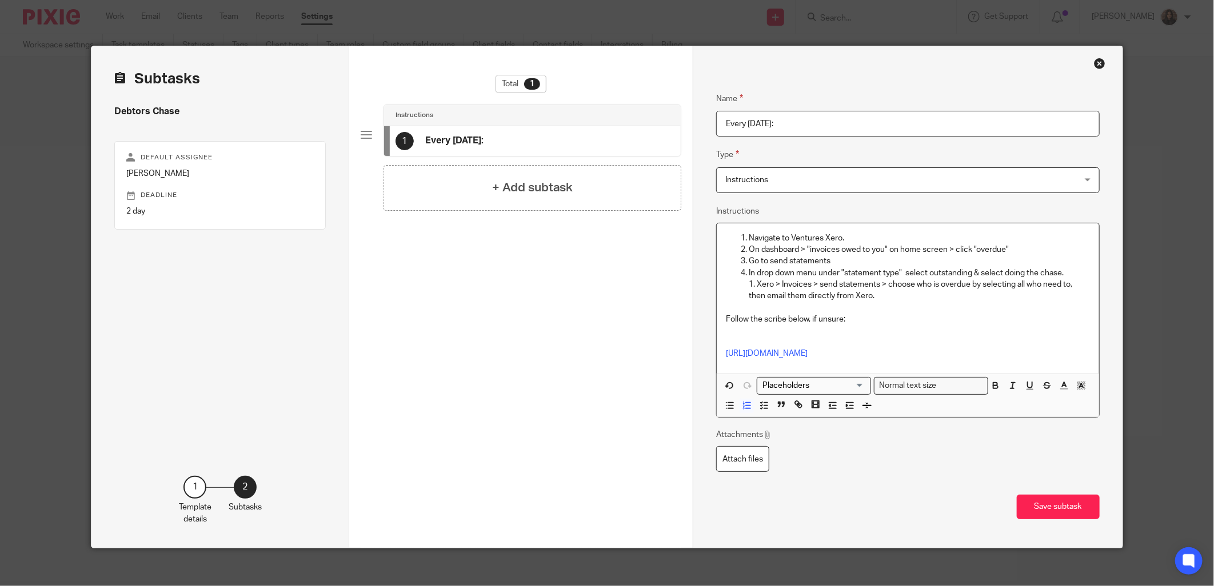
drag, startPoint x: 1059, startPoint y: 273, endPoint x: 978, endPoint y: 274, distance: 80.6
click at [978, 274] on p "In drop down menu under "statement type" select outstanding & select doing the …" at bounding box center [919, 284] width 341 height 35
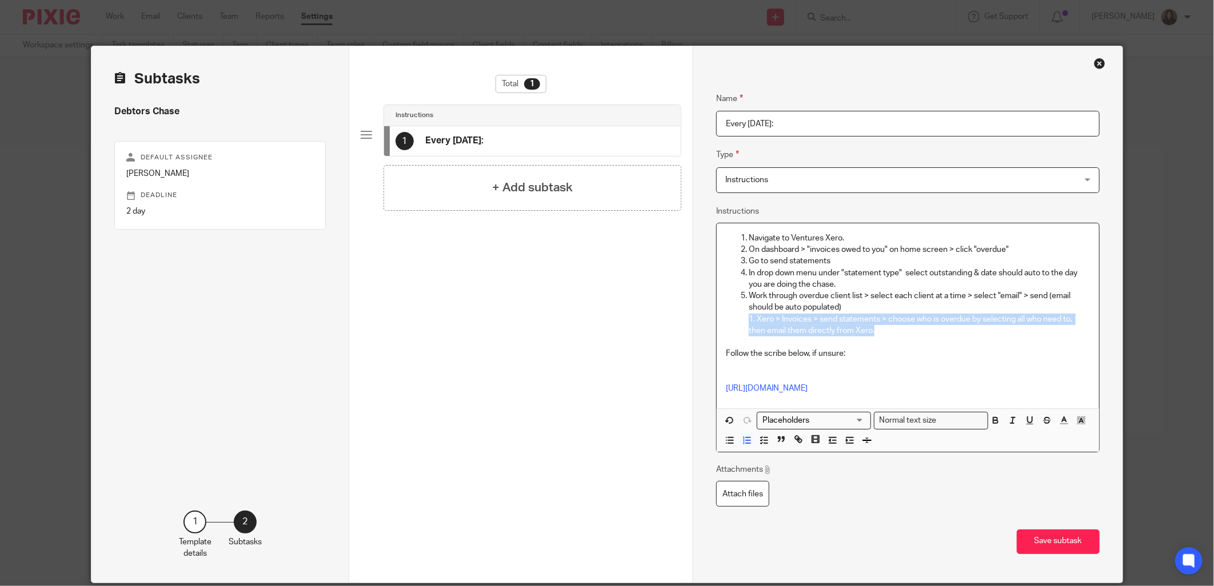
drag, startPoint x: 872, startPoint y: 333, endPoint x: 737, endPoint y: 321, distance: 135.4
click at [737, 321] on ol "Navigate to Ventures Xero. On dashboard > "invoices owed to you" on home screen…" at bounding box center [908, 285] width 364 height 104
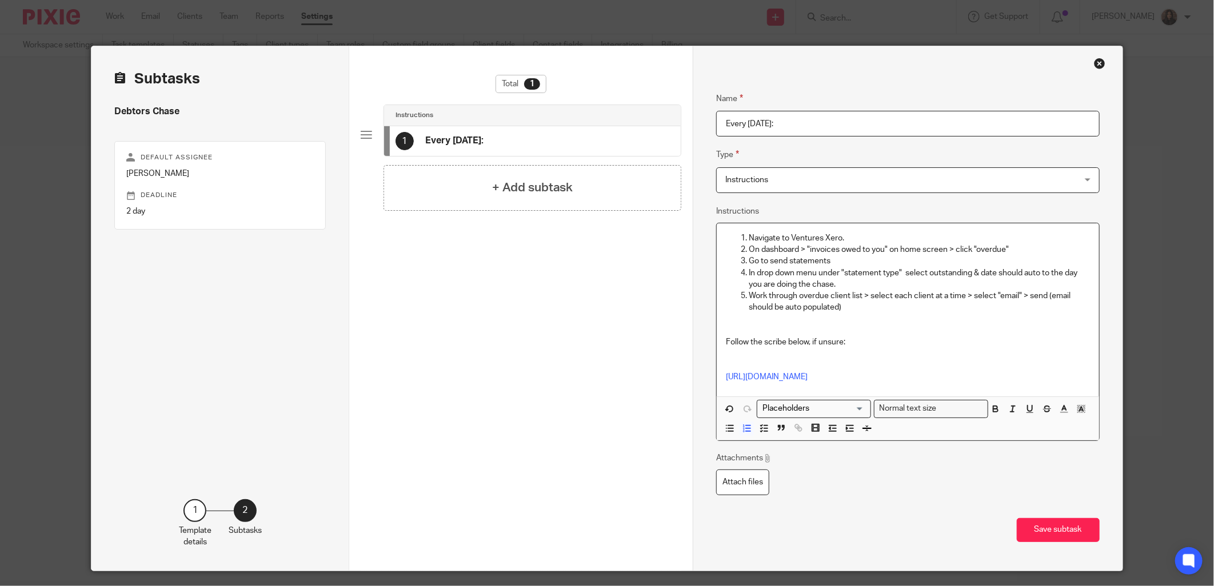
click at [720, 341] on div "Navigate to Ventures Xero. On dashboard > "invoices owed to you" on home screen…" at bounding box center [908, 309] width 382 height 173
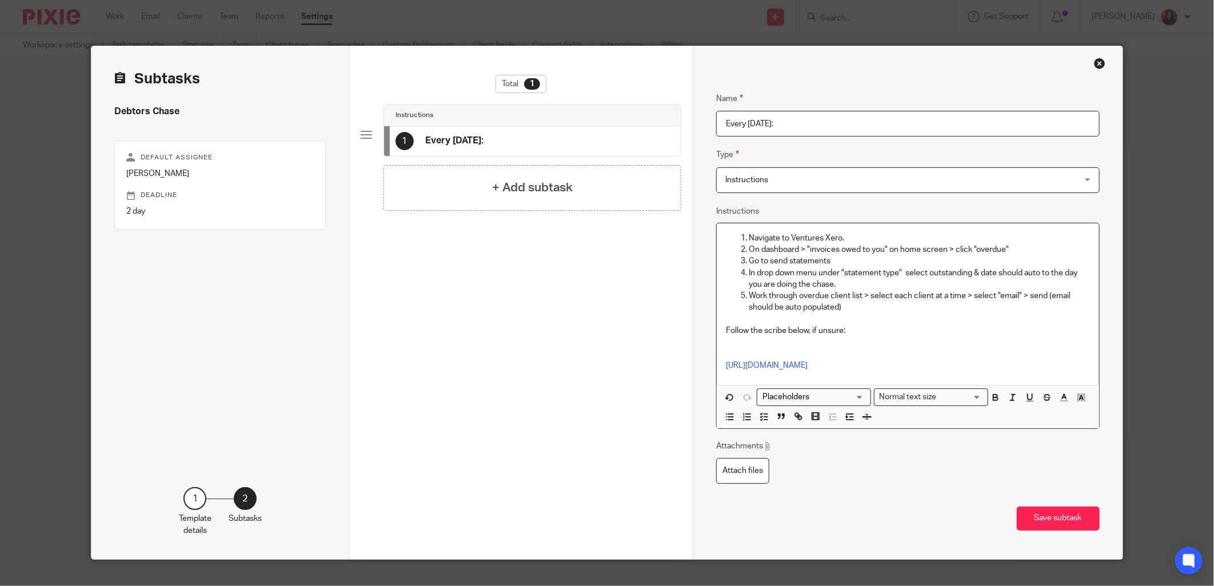
drag, startPoint x: 846, startPoint y: 330, endPoint x: 717, endPoint y: 330, distance: 129.2
click at [717, 330] on div "Navigate to Ventures Xero. On dashboard > "invoices owed to you" on home screen…" at bounding box center [908, 304] width 382 height 162
click at [990, 403] on icon "button" at bounding box center [995, 398] width 10 height 10
drag, startPoint x: 1029, startPoint y: 412, endPoint x: 984, endPoint y: 412, distance: 45.2
click at [1029, 403] on icon "button" at bounding box center [1030, 398] width 10 height 10
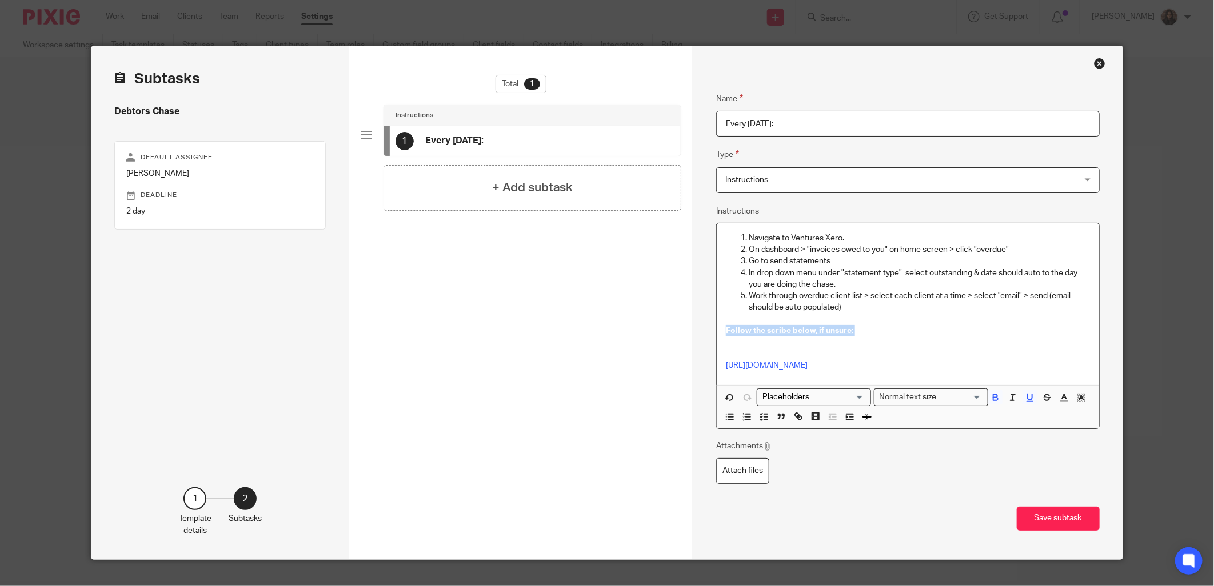
click at [858, 334] on p "Follow the scribe below, if unsure: https://scribehow.com/viewer/Send_overdue_i…" at bounding box center [908, 348] width 364 height 46
click at [726, 367] on link "https://scribehow.com/viewer/Send_overdue_invoice_statement_to_client__GIYjEcSt…" at bounding box center [767, 366] width 82 height 8
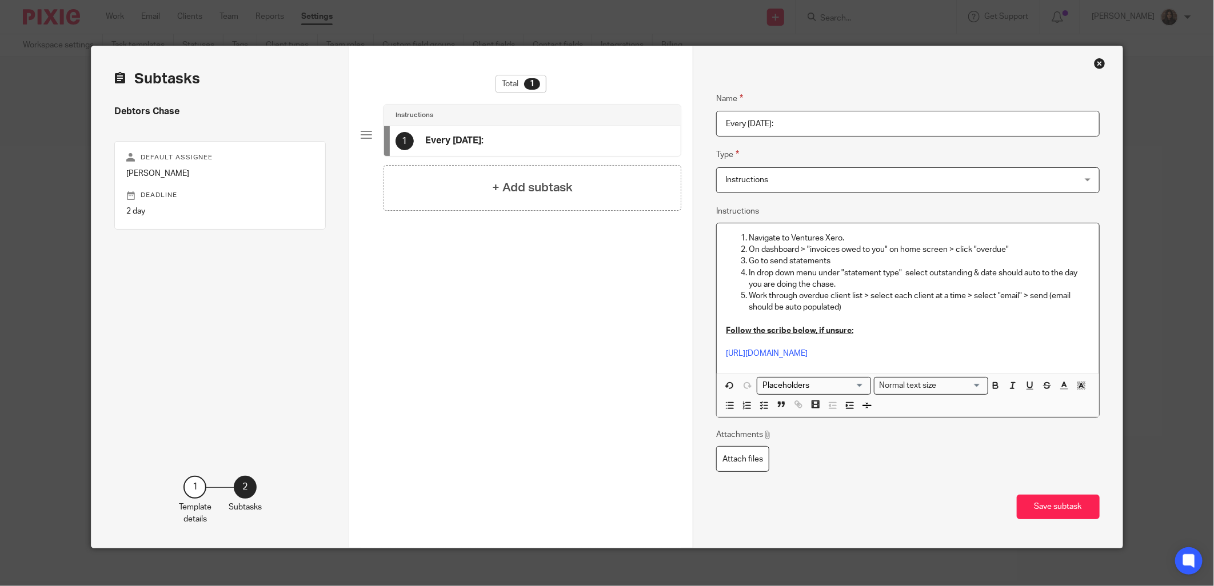
click at [856, 326] on p "Follow the scribe below, if unsure: https://scribehow.com/viewer/Send_overdue_i…" at bounding box center [908, 342] width 364 height 35
click at [1037, 273] on p "In drop down menu under "statement type" select outstanding & date should auto …" at bounding box center [919, 278] width 341 height 23
click at [838, 283] on p "In drop down menu under "statement type" select outstanding & date should auto …" at bounding box center [919, 278] width 341 height 23
click at [1026, 298] on p "Work through overdue client list > select each client at a time > select "email…" at bounding box center [919, 307] width 341 height 35
click at [1065, 301] on p "Work through overdue client list > select each client at a time > select "email…" at bounding box center [919, 307] width 341 height 35
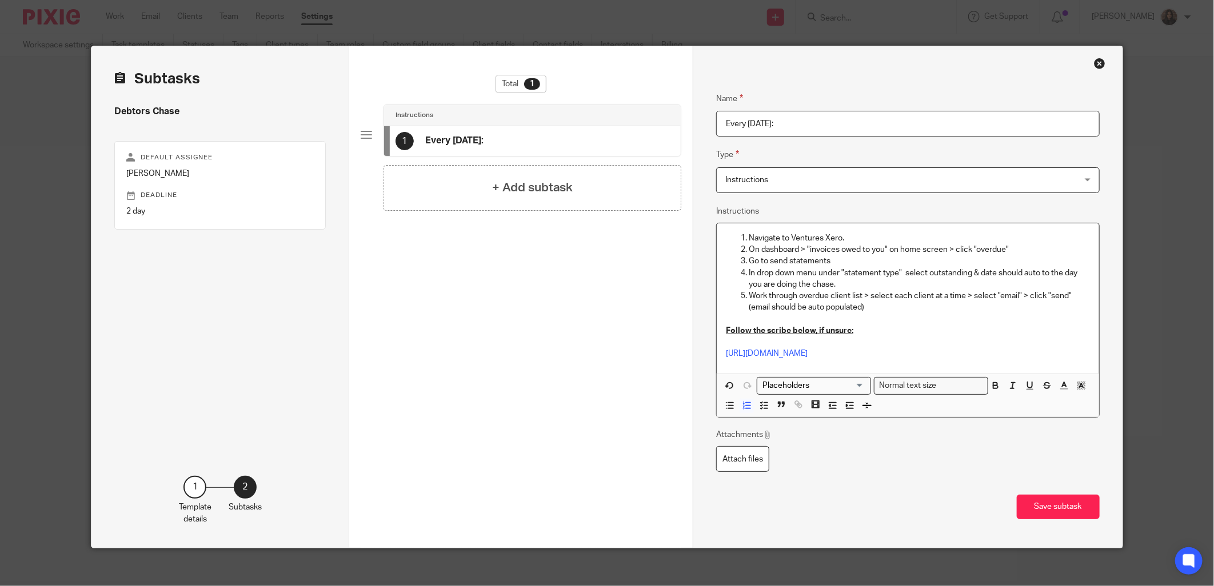
click at [870, 310] on p "Work through overdue client list > select each client at a time > select "email…" at bounding box center [919, 307] width 341 height 35
click at [841, 237] on p "Navigate to Ventures Xero." at bounding box center [919, 238] width 341 height 11
click at [768, 261] on p "Go to send statements" at bounding box center [919, 260] width 341 height 11
click at [766, 263] on p "Go to send statements" at bounding box center [919, 260] width 341 height 11
click at [826, 261] on p "Go to "send statements" at bounding box center [919, 260] width 341 height 11
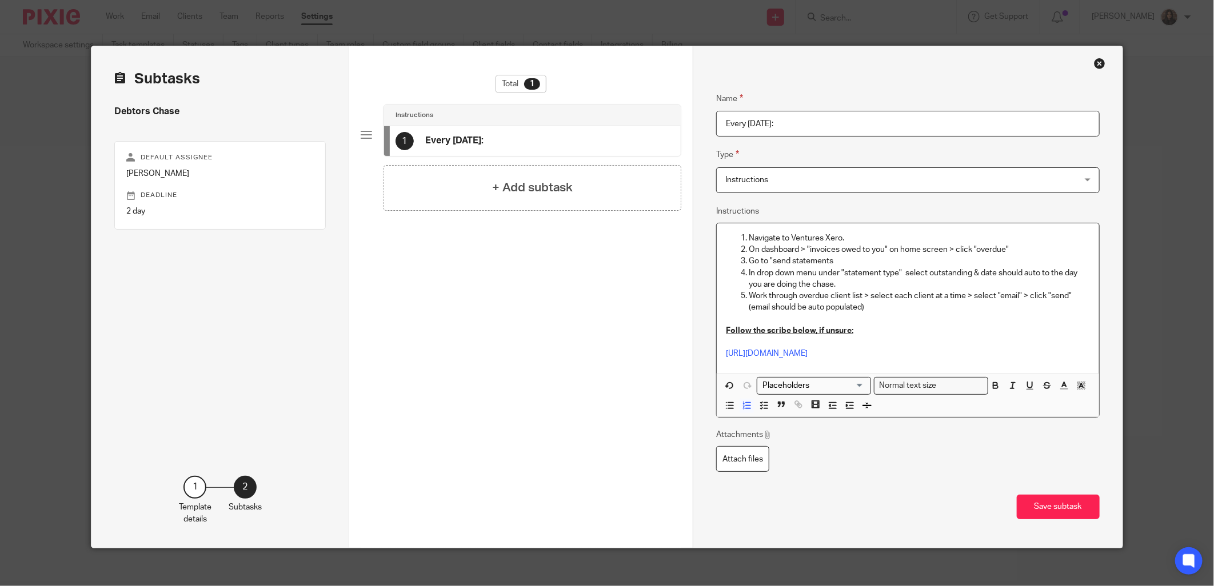
click at [829, 263] on p "Go to "send statements" at bounding box center [919, 260] width 341 height 11
click at [830, 287] on p "In drop down menu under "statement type" select outstanding & date should auto …" at bounding box center [919, 278] width 341 height 23
click at [968, 273] on p "In drop down menu under "statement type" select outstanding & date should auto …" at bounding box center [919, 278] width 341 height 23
click at [927, 274] on p "In drop down menu under "statement type" select outstanding" & date should auto…" at bounding box center [919, 278] width 341 height 23
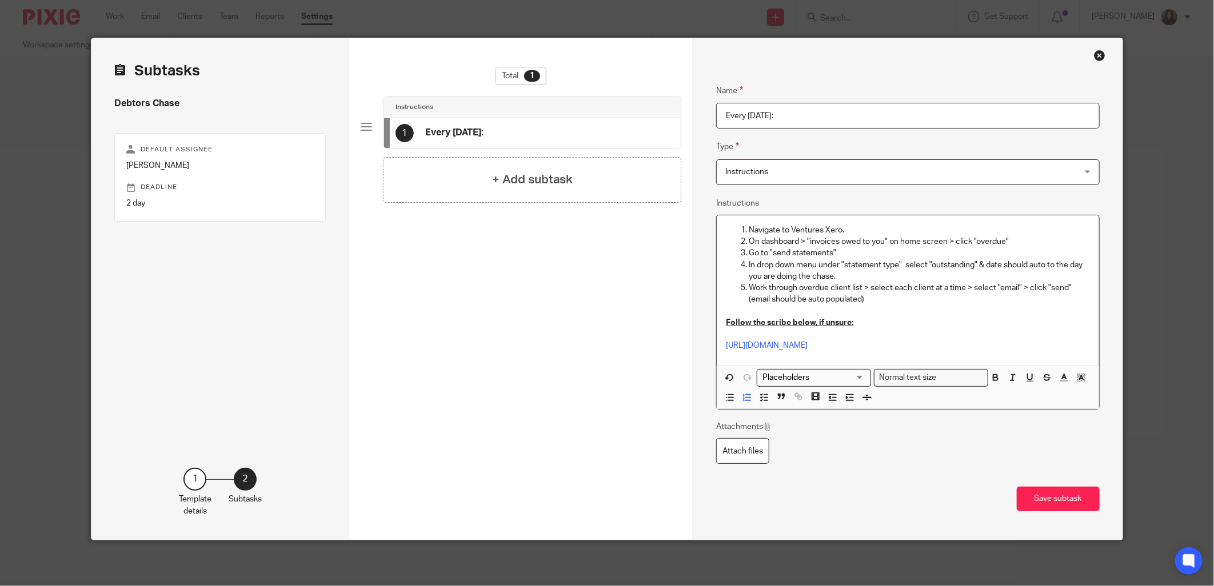
scroll to position [19, 0]
click at [1048, 500] on button "Save subtask" at bounding box center [1058, 499] width 83 height 25
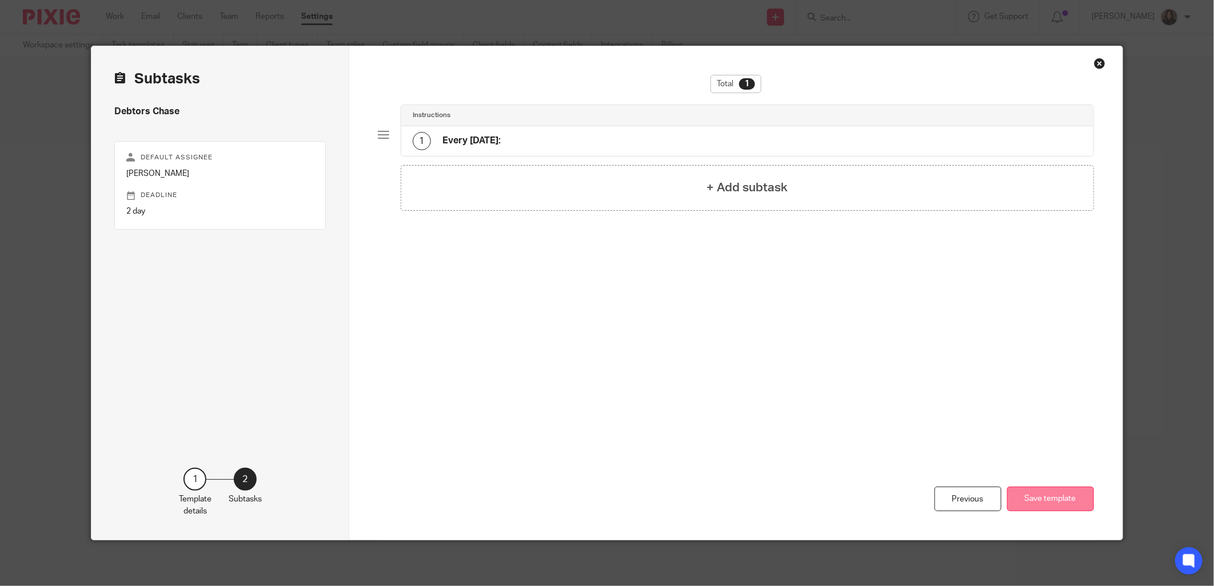
click at [1053, 498] on button "Save template" at bounding box center [1050, 499] width 87 height 25
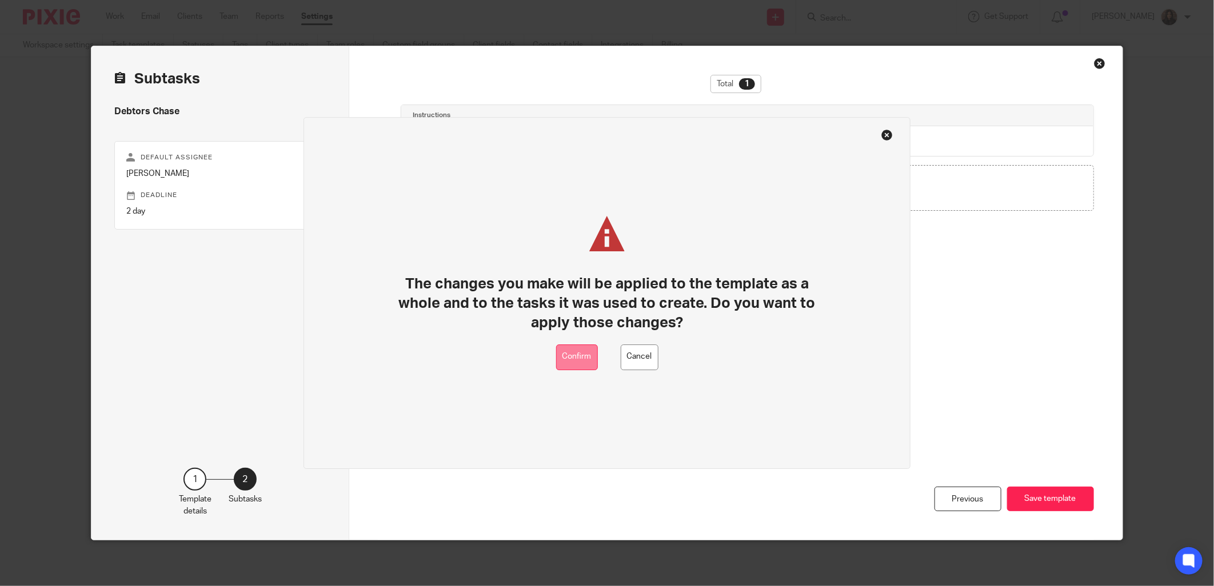
click at [583, 361] on button "Confirm" at bounding box center [577, 358] width 42 height 26
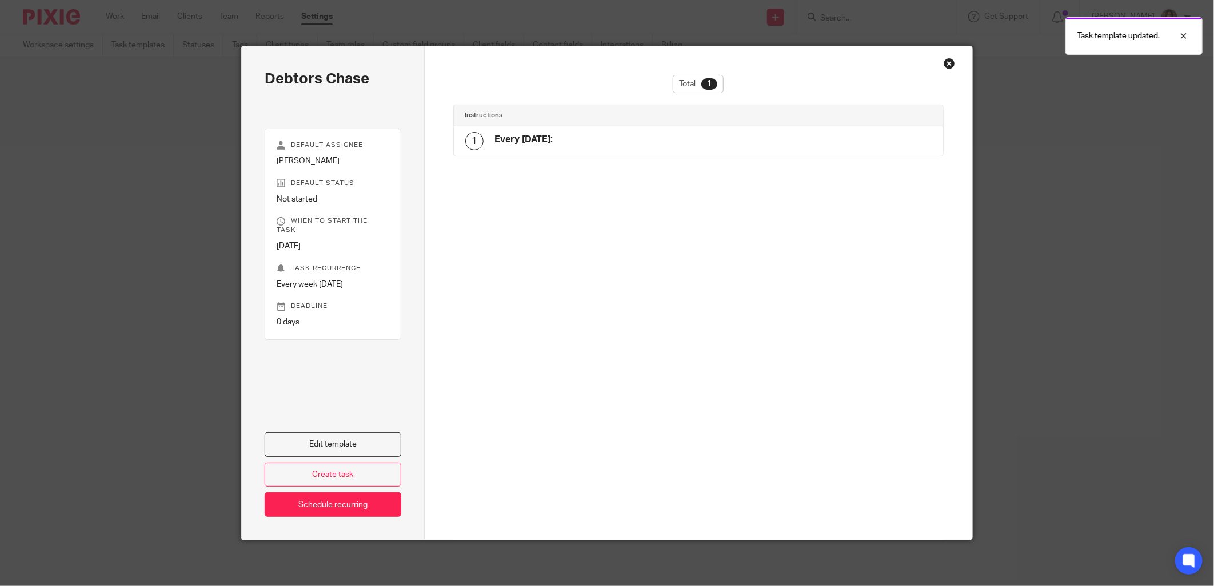
click at [944, 66] on div "Close this dialog window" at bounding box center [949, 63] width 11 height 11
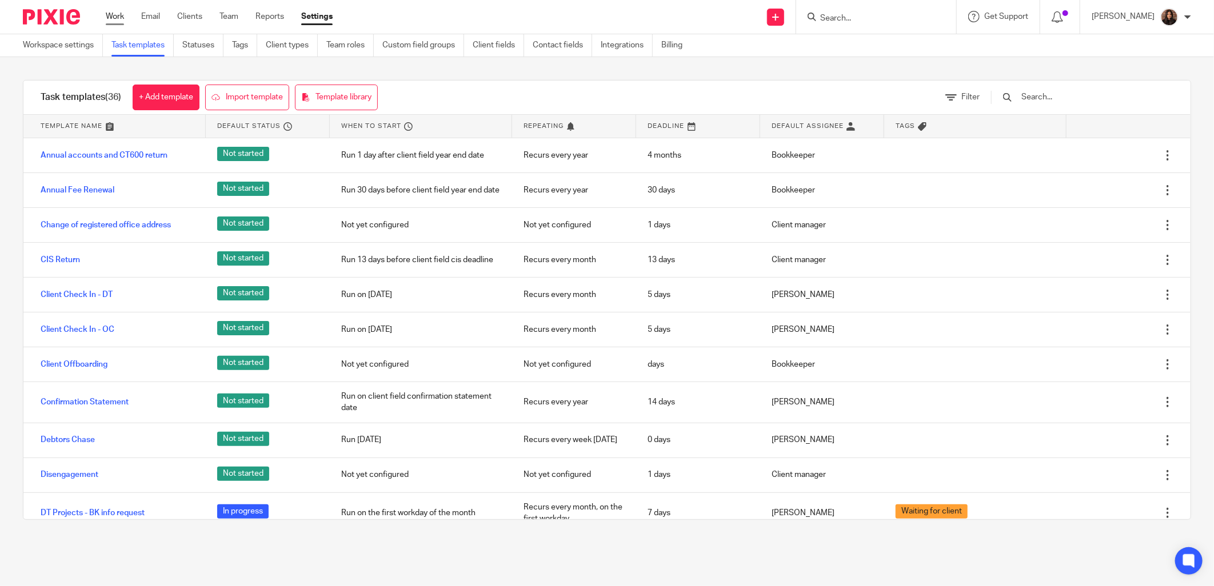
click at [113, 15] on link "Work" at bounding box center [115, 16] width 18 height 11
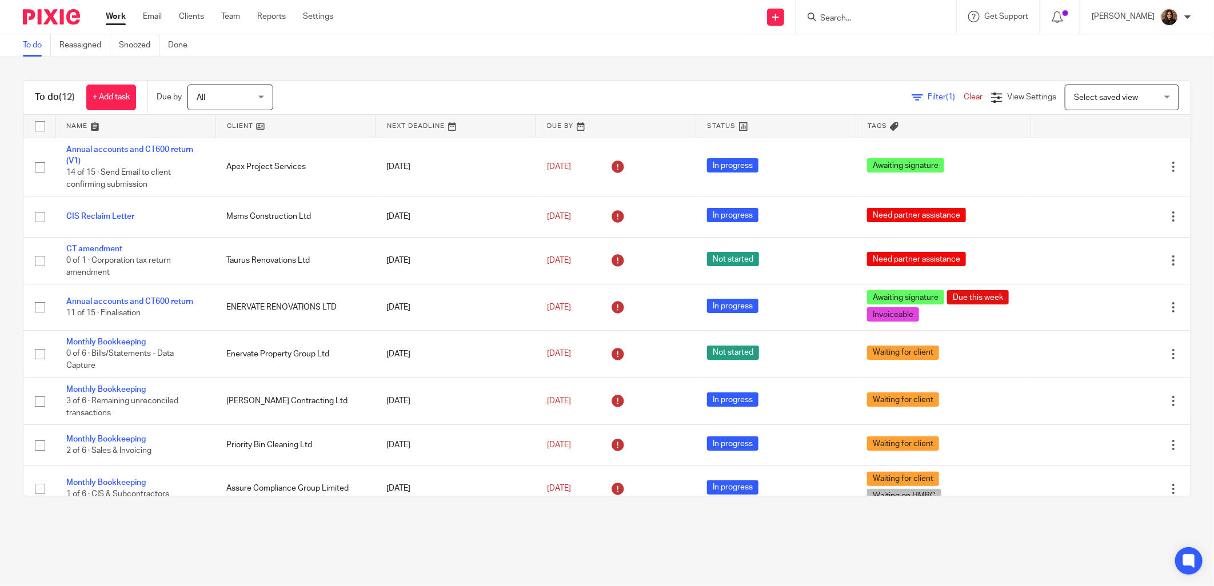
click at [854, 21] on input "Search" at bounding box center [870, 19] width 103 height 10
type input "venture"
click at [918, 54] on link at bounding box center [891, 62] width 148 height 17
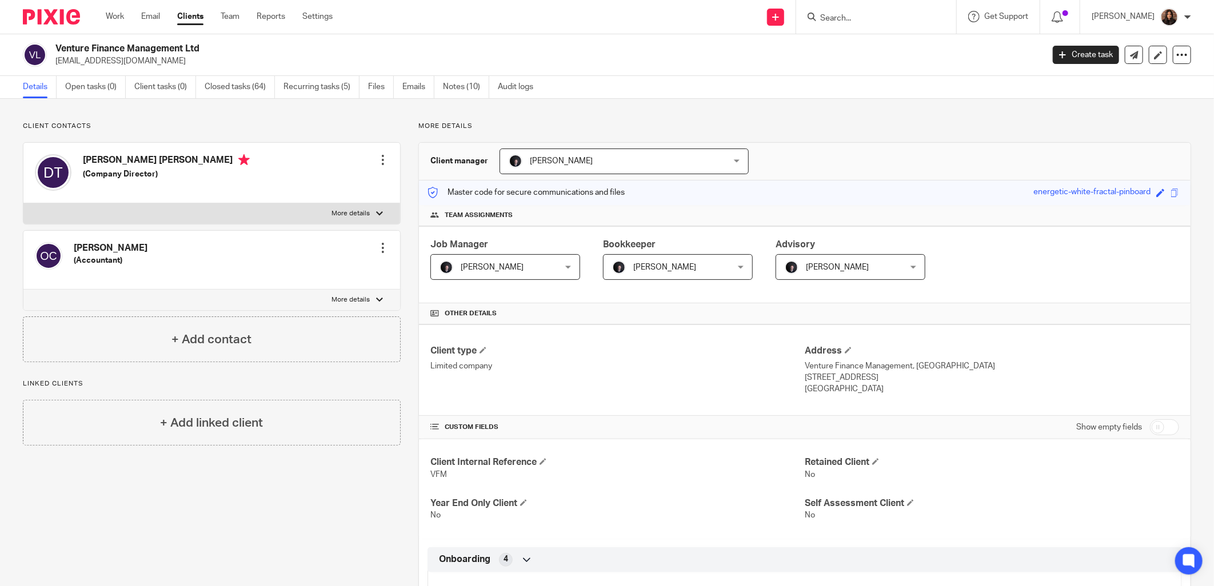
click at [345, 213] on p "More details" at bounding box center [351, 213] width 38 height 9
click at [23, 203] on input "More details" at bounding box center [23, 203] width 1 height 1
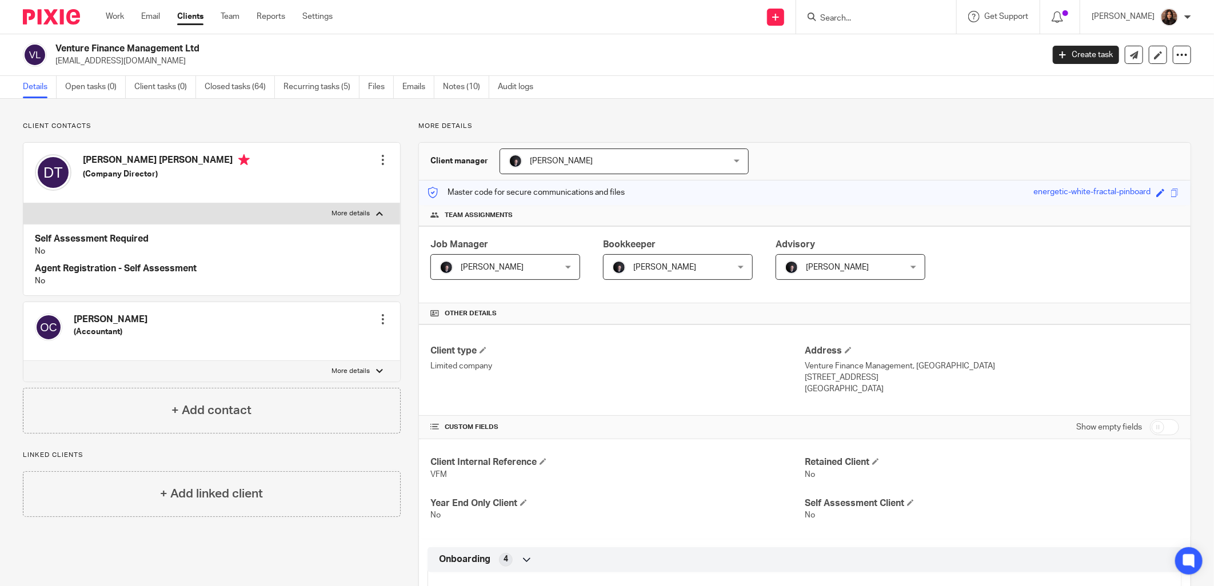
click at [350, 210] on p "More details" at bounding box center [351, 213] width 38 height 9
click at [23, 203] on input "More details" at bounding box center [23, 203] width 1 height 1
checkbox input "false"
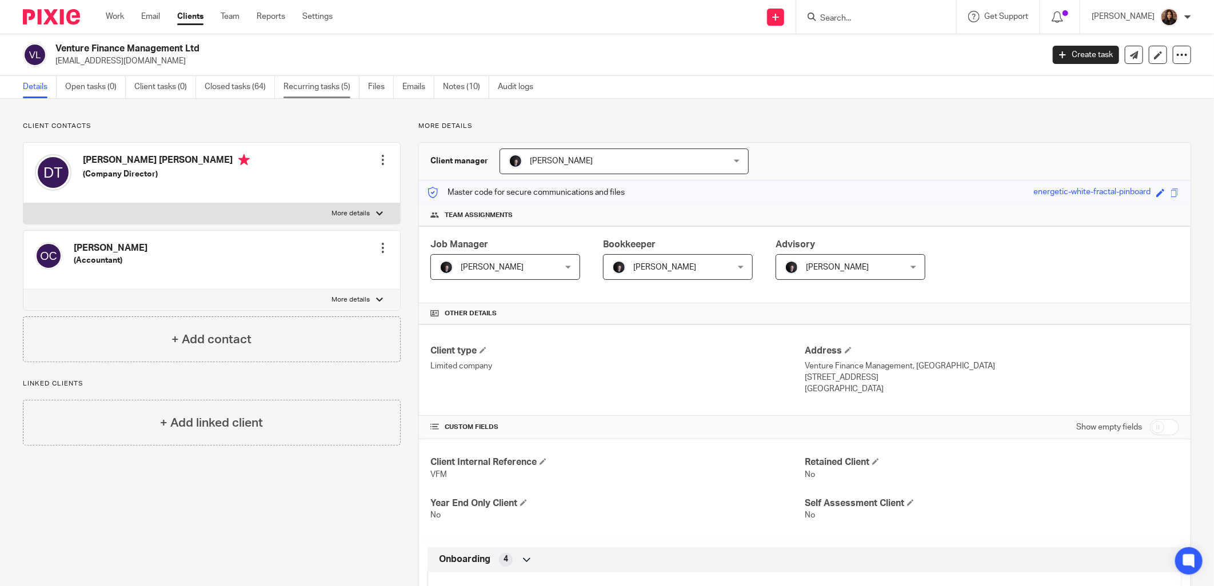
click at [338, 83] on link "Recurring tasks (5)" at bounding box center [321, 87] width 76 height 22
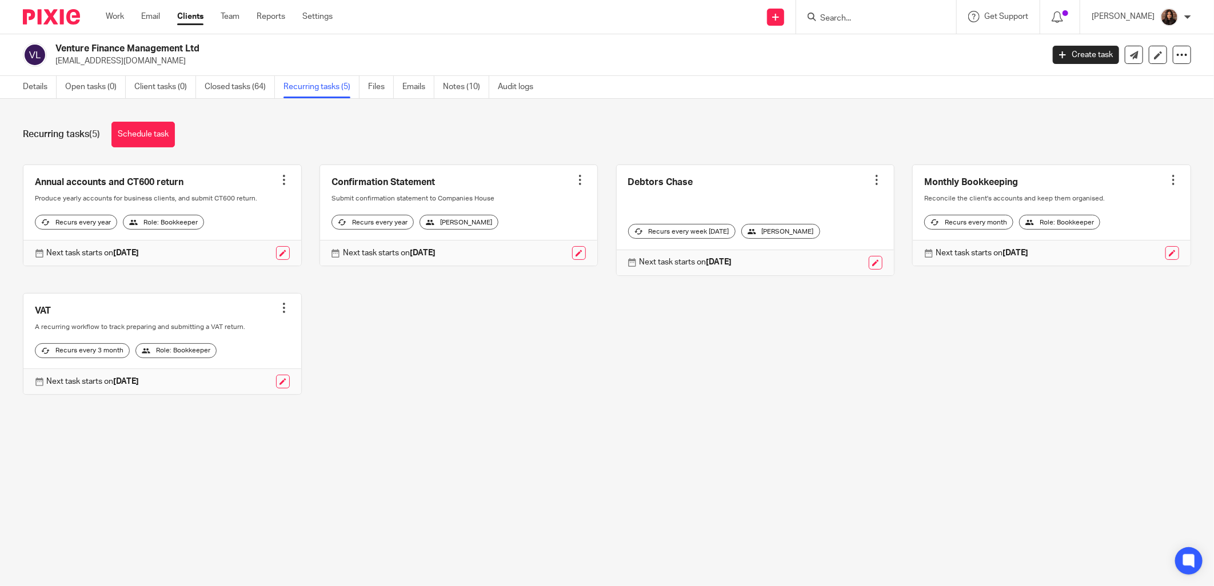
click at [706, 205] on link at bounding box center [756, 220] width 278 height 110
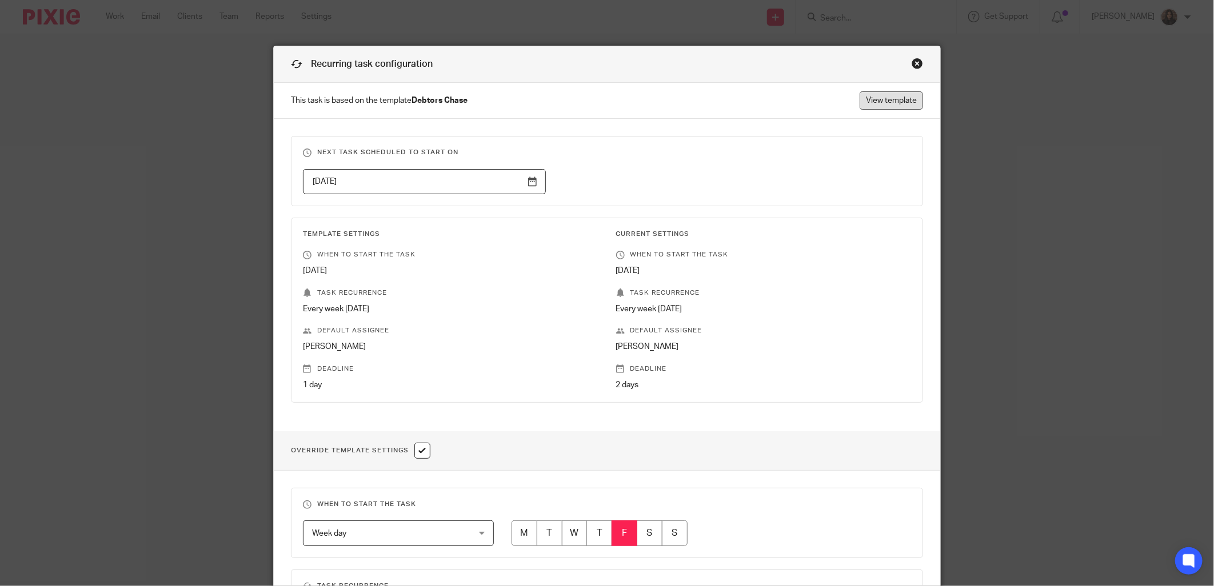
click at [887, 96] on link "View template" at bounding box center [891, 100] width 63 height 18
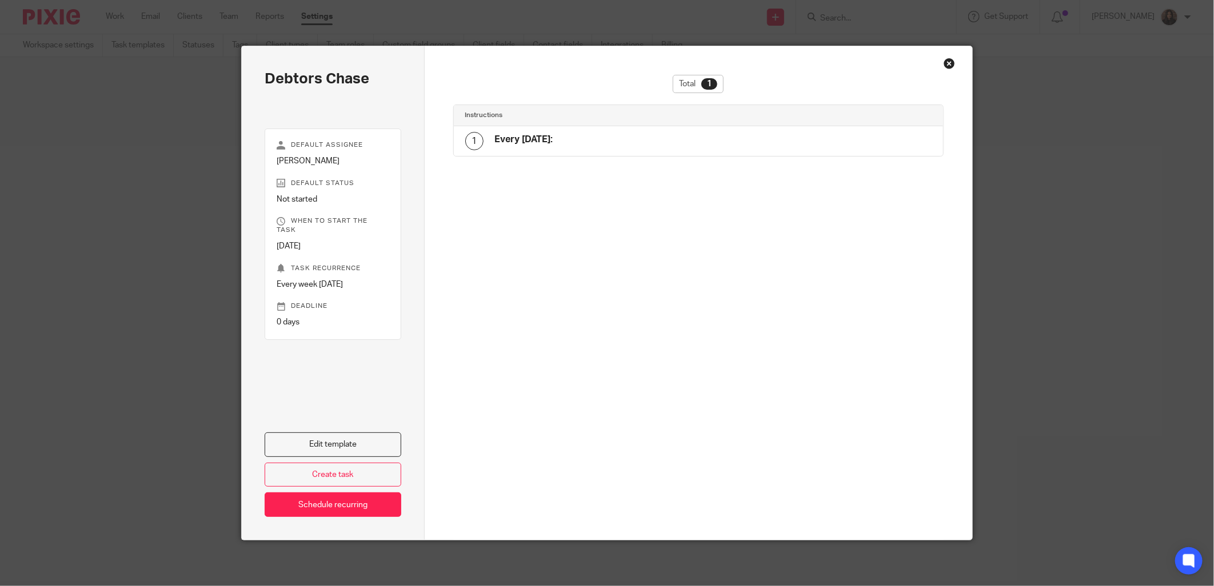
click at [542, 117] on h4 "Instructions" at bounding box center [581, 115] width 233 height 9
click at [511, 122] on div "Instructions" at bounding box center [699, 115] width 490 height 21
click at [945, 59] on div "Close this dialog window" at bounding box center [949, 63] width 11 height 11
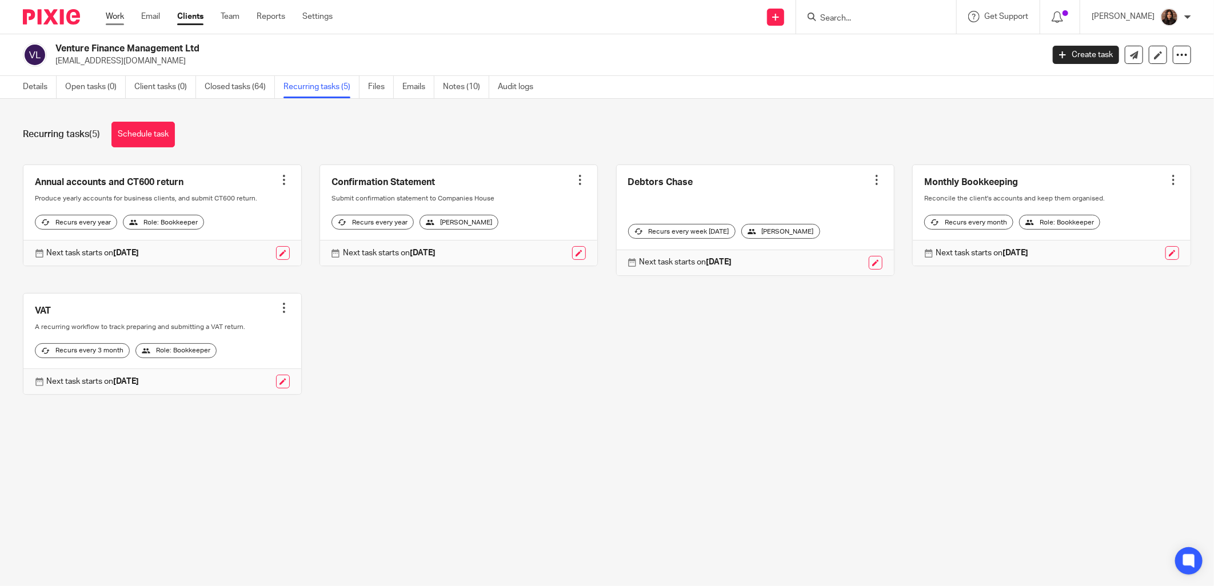
click at [107, 16] on link "Work" at bounding box center [115, 16] width 18 height 11
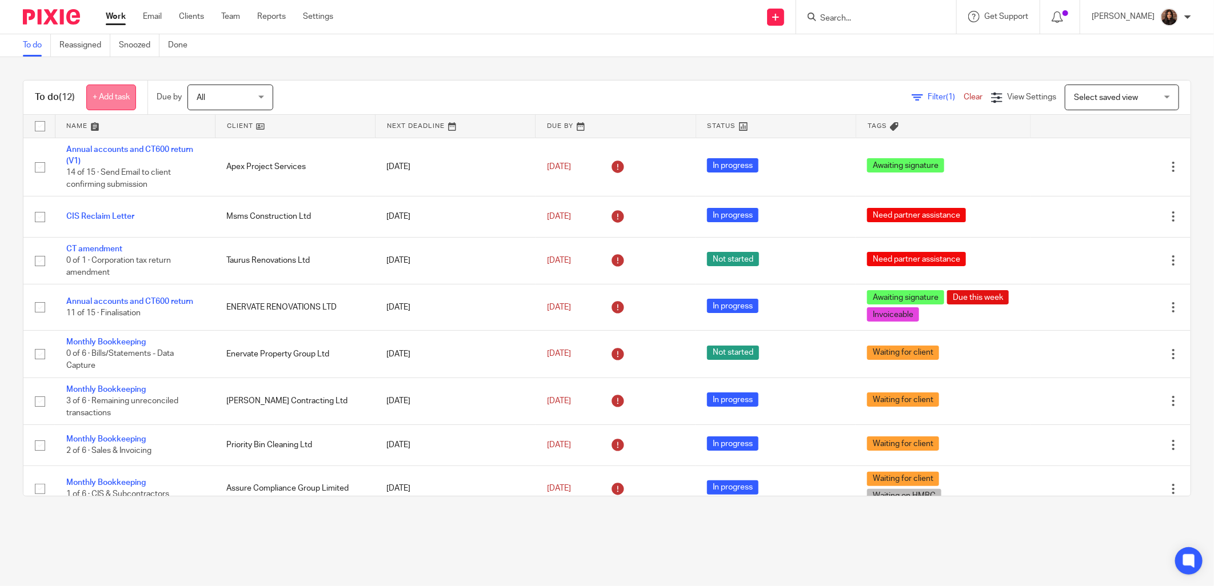
click at [123, 95] on link "+ Add task" at bounding box center [111, 98] width 50 height 26
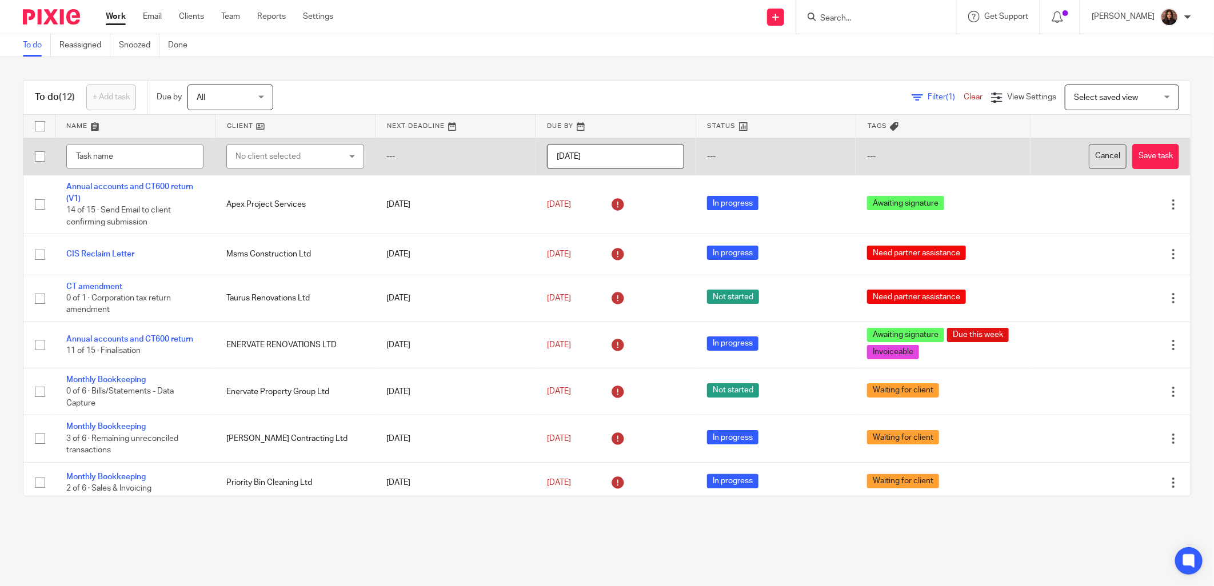
click at [1089, 153] on button "Cancel" at bounding box center [1108, 157] width 38 height 26
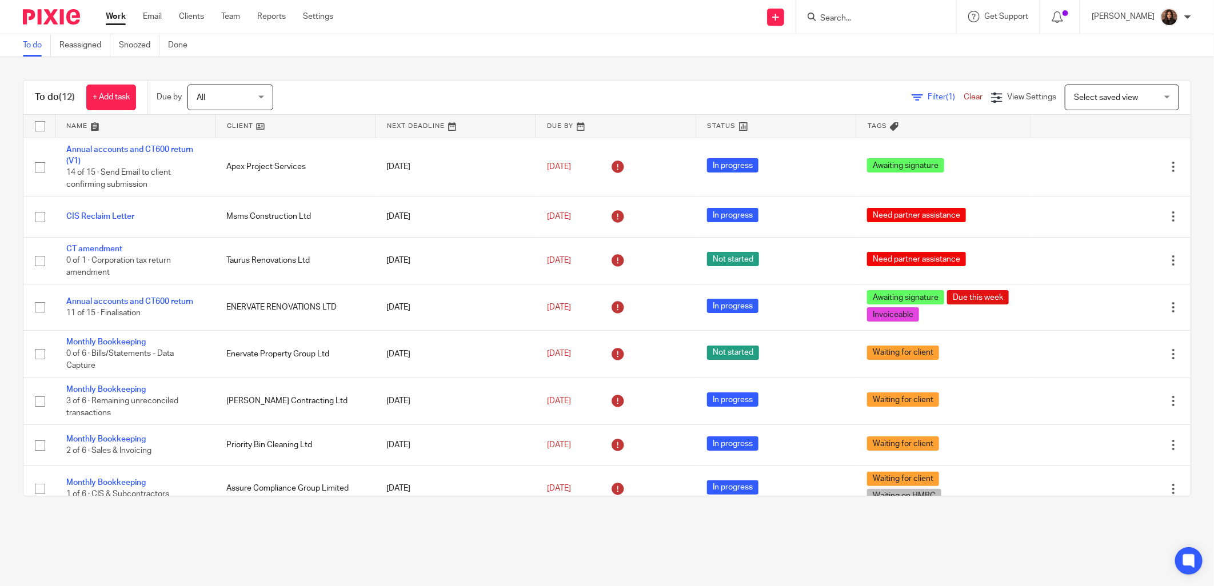
click at [699, 78] on div "To do (12) + Add task Due by All All Today Tomorrow This week Next week This mo…" at bounding box center [607, 288] width 1214 height 462
click at [779, 17] on icon at bounding box center [775, 17] width 7 height 7
click at [781, 70] on link "Create task" at bounding box center [780, 70] width 80 height 17
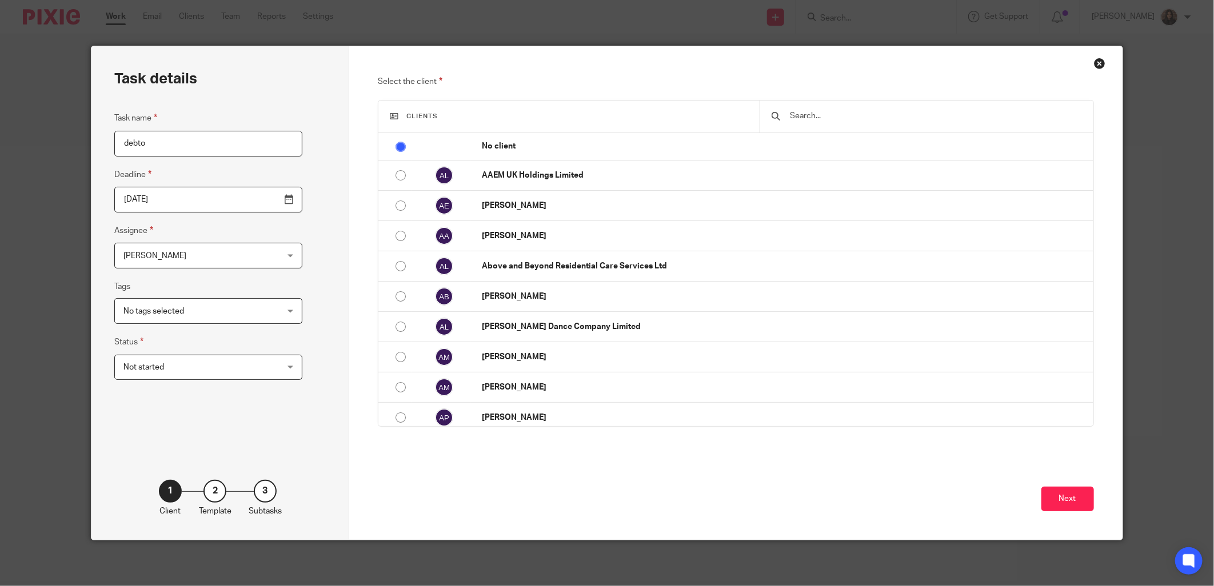
type input "debtor"
drag, startPoint x: 229, startPoint y: 143, endPoint x: 81, endPoint y: 133, distance: 148.3
click at [84, 136] on div "Task details Task name debtor Deadline 2025-09-18 Assignee Nazia Mahmood Nazia …" at bounding box center [607, 293] width 1214 height 586
click at [1094, 61] on div "Close this dialog window" at bounding box center [1099, 63] width 11 height 11
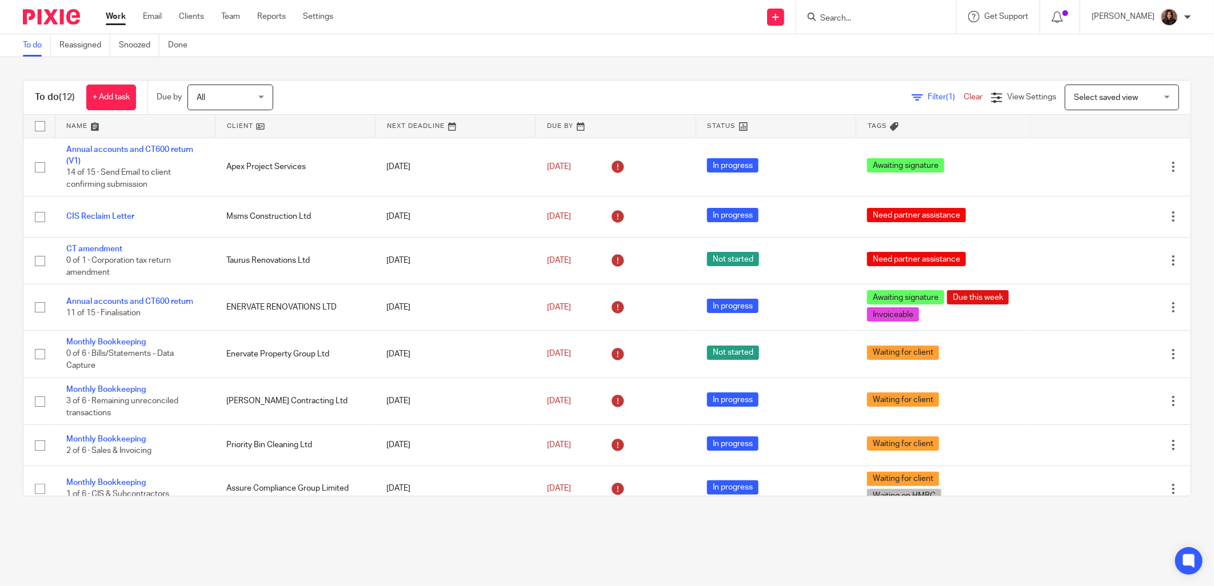
click at [836, 19] on input "Search" at bounding box center [870, 19] width 103 height 10
type input "venture"
click at [906, 56] on link at bounding box center [891, 62] width 148 height 17
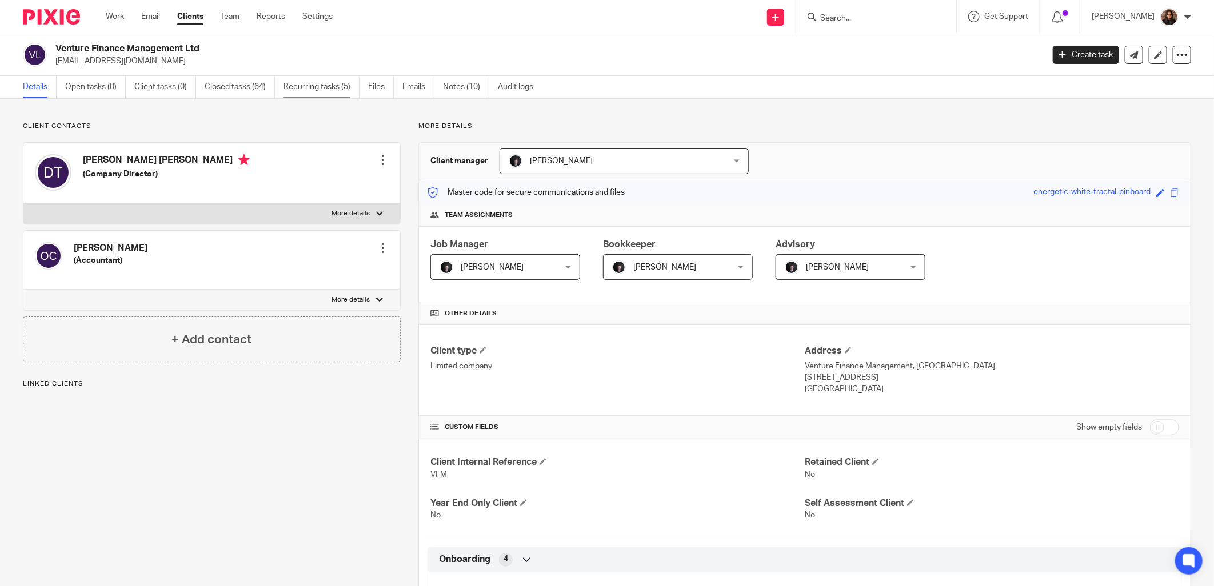
click at [340, 90] on link "Recurring tasks (5)" at bounding box center [321, 87] width 76 height 22
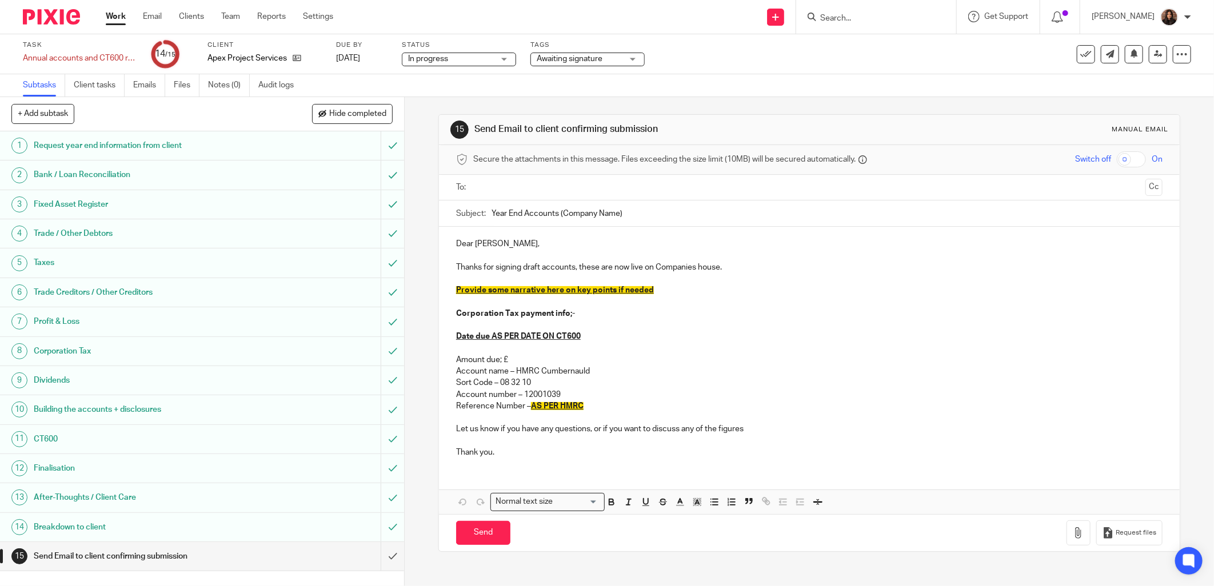
click at [488, 169] on div "Secure the attachments in this message. Files exceeding the size limit (10MB) w…" at bounding box center [809, 160] width 741 height 30
click at [477, 183] on input "text" at bounding box center [809, 187] width 664 height 13
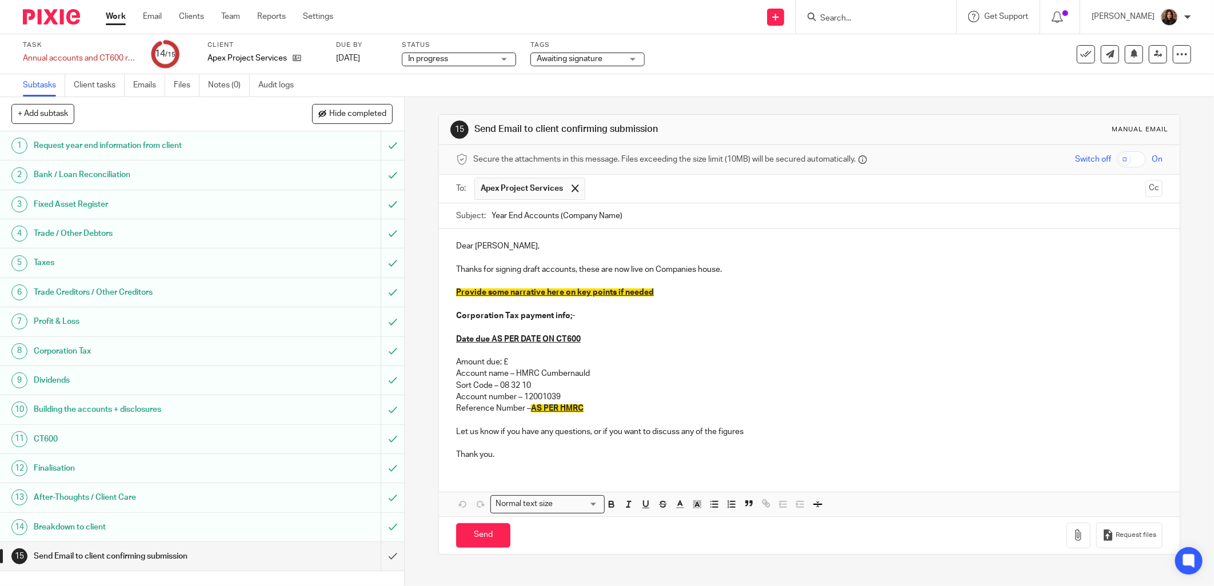
click at [555, 216] on input "Year End Accounts (Company Name)" at bounding box center [827, 216] width 671 height 26
click at [555, 218] on input "Year End Accounts [DATE] (Company Name)" at bounding box center [827, 216] width 671 height 26
click at [680, 218] on input "Year End Accounts / [DATE] (Company Name)" at bounding box center [827, 216] width 671 height 26
type input "Year End Accounts / [DATE] (Apex Project Services)"
drag, startPoint x: 499, startPoint y: 247, endPoint x: 453, endPoint y: 248, distance: 46.3
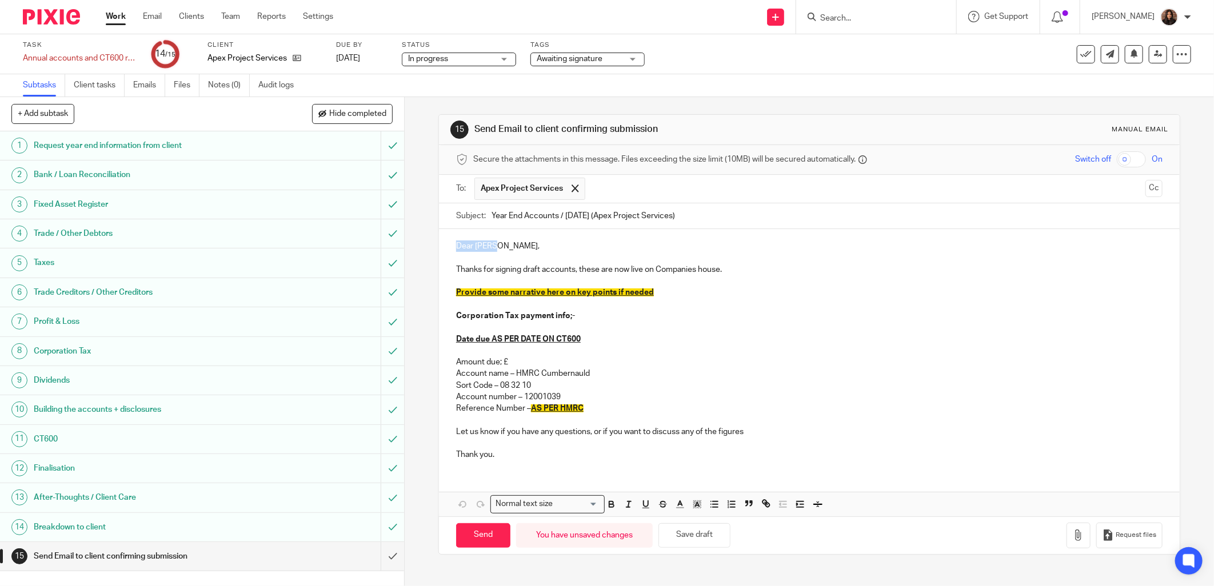
click at [456, 248] on p "Dear [PERSON_NAME]," at bounding box center [809, 246] width 706 height 11
click at [728, 269] on p "Thanks for signing draft accounts, these are now live on Companies house." at bounding box center [809, 269] width 706 height 11
drag, startPoint x: 660, startPoint y: 293, endPoint x: 452, endPoint y: 293, distance: 208.6
click at [452, 293] on div "Hi [PERSON_NAME], Thanks for signing draft accounts, these are now live on Comp…" at bounding box center [809, 349] width 741 height 240
click at [575, 314] on p "Corporation Tax payment info;-" at bounding box center [809, 315] width 706 height 11
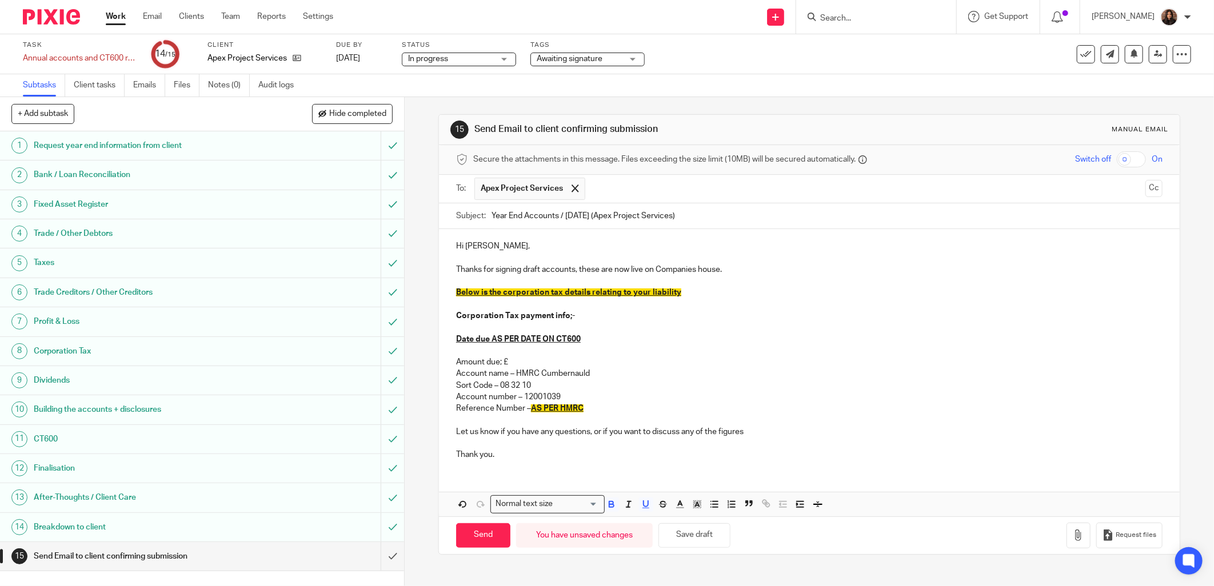
click at [578, 338] on p "Date due AS PER DATE ON CT600" at bounding box center [809, 339] width 706 height 11
click at [509, 362] on p "Amount due; £" at bounding box center [809, 362] width 706 height 11
click at [539, 386] on p "Sort Code – 08 32 10" at bounding box center [809, 385] width 706 height 11
click at [586, 408] on p "Reference Number – AS PER HMRC" at bounding box center [809, 408] width 706 height 11
drag, startPoint x: 748, startPoint y: 433, endPoint x: 587, endPoint y: 435, distance: 160.6
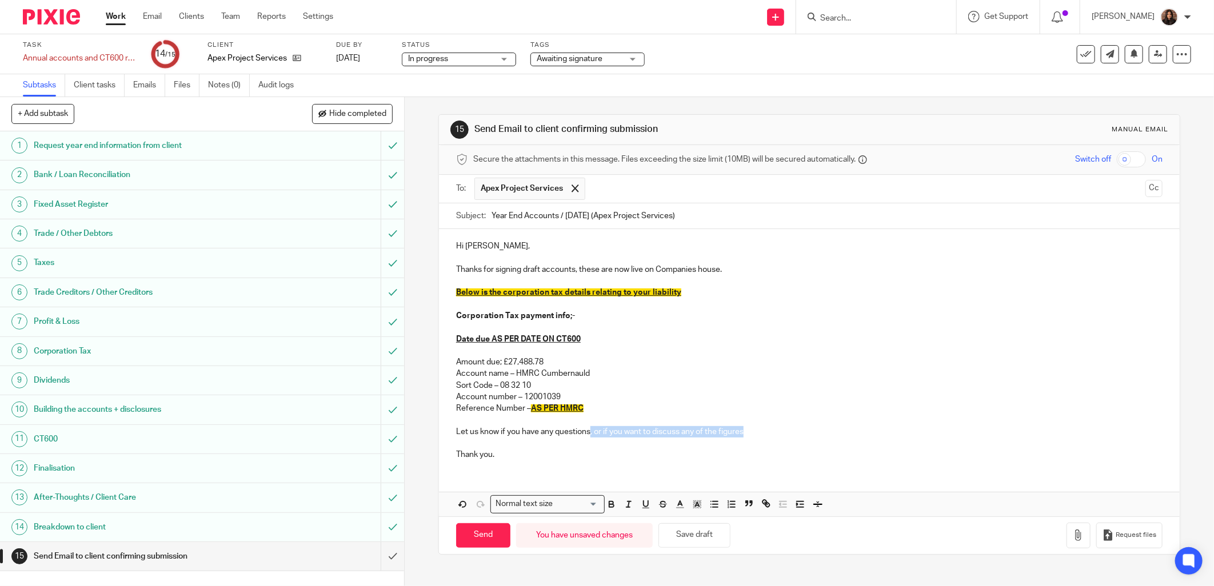
click at [587, 435] on p "Let us know if you have any questions, or if you want to discuss any of the fig…" at bounding box center [809, 431] width 706 height 11
click at [715, 269] on p "Thanks for signing draft accounts, these are now live on Companies house." at bounding box center [809, 269] width 706 height 11
click at [721, 269] on p "Thanks for signing draft accounts, these are now live on Companies house." at bounding box center [809, 269] width 706 height 11
click at [479, 247] on p "Hi [PERSON_NAME]," at bounding box center [809, 246] width 706 height 11
click at [485, 243] on p "Hi [PERSON_NAME]," at bounding box center [809, 246] width 706 height 11
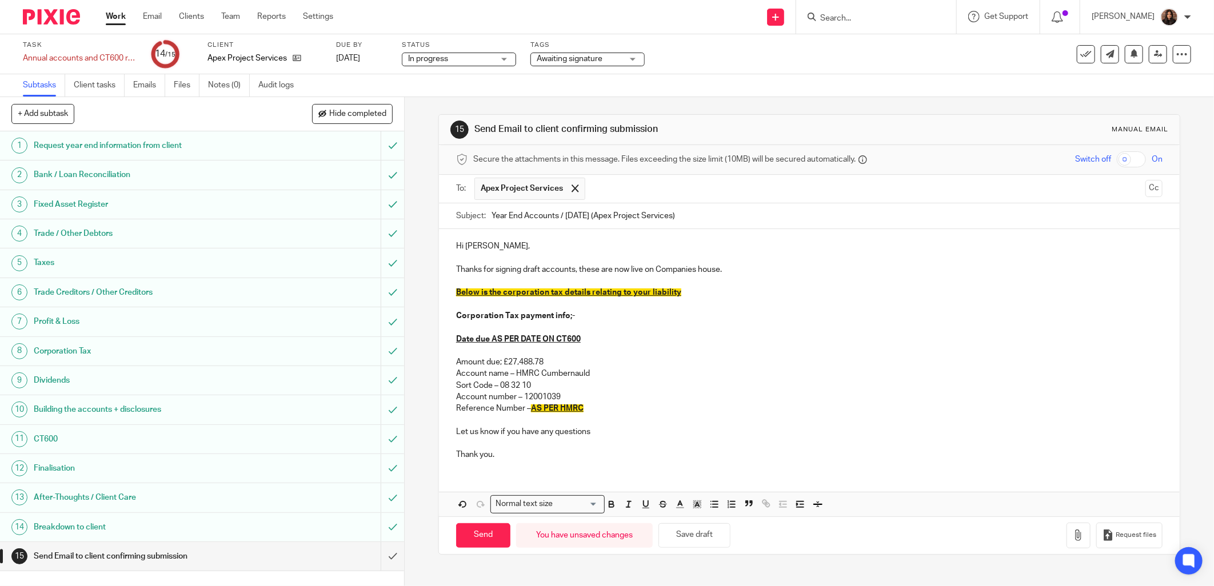
click at [727, 269] on p "Thanks for signing draft accounts, these are now live on Companies house." at bounding box center [809, 269] width 706 height 11
click at [496, 533] on input "Send" at bounding box center [483, 536] width 54 height 25
type input "Sent"
